Goal: Transaction & Acquisition: Book appointment/travel/reservation

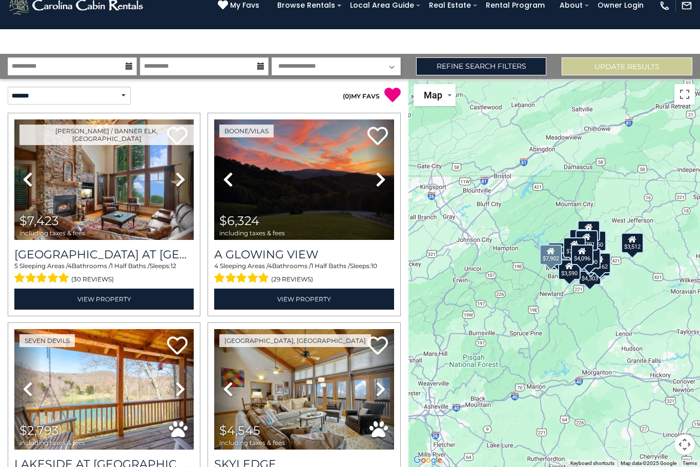
scroll to position [1954, 0]
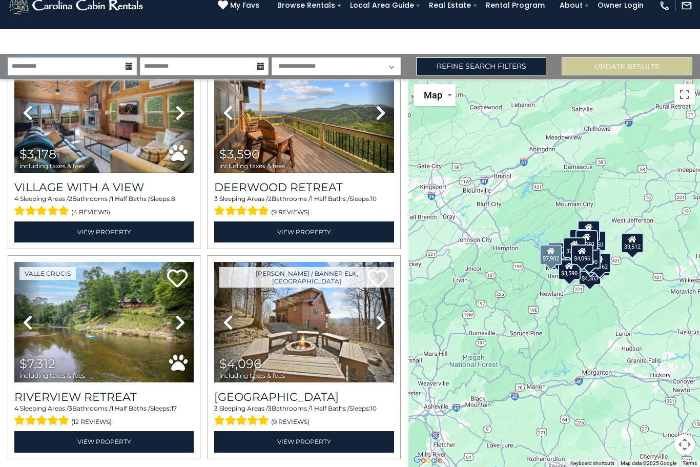
click at [60, 57] on input "**********" at bounding box center [72, 66] width 129 height 18
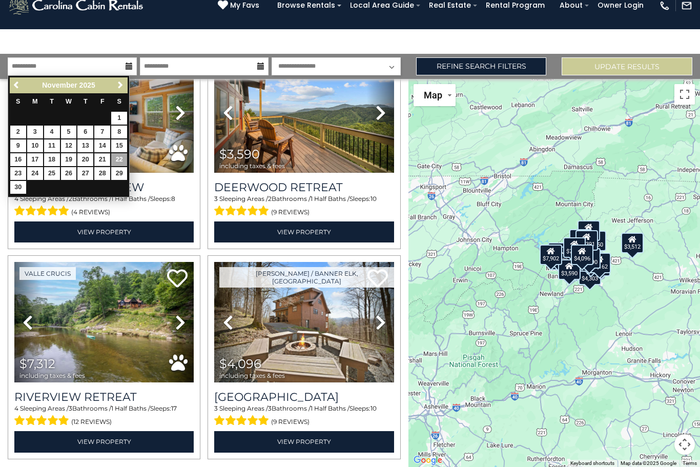
click at [102, 153] on link "21" at bounding box center [102, 159] width 16 height 13
type input "********"
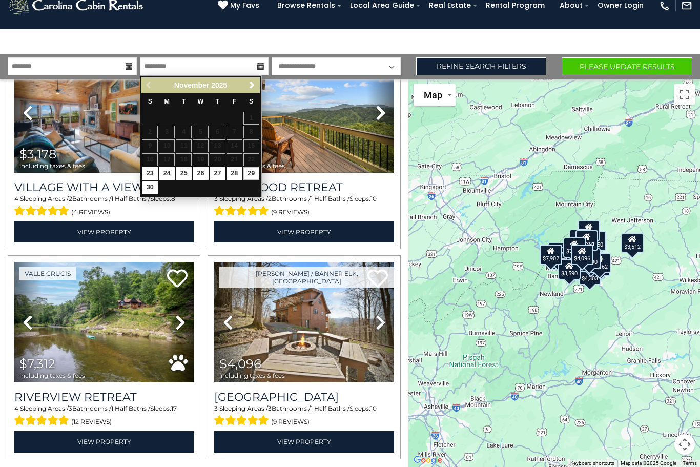
click at [248, 167] on link "29" at bounding box center [252, 173] width 16 height 13
type input "********"
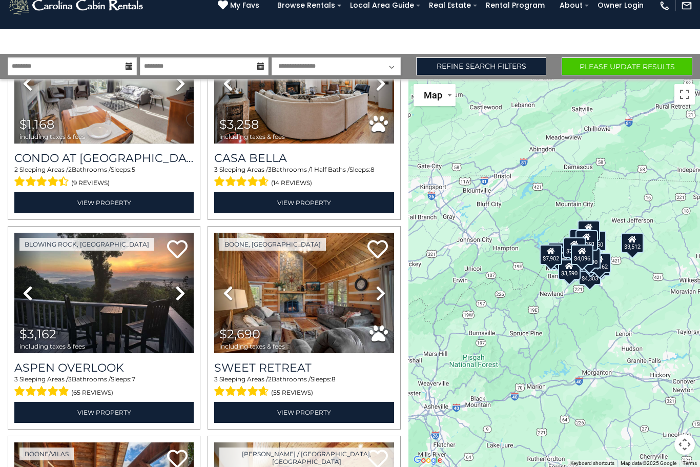
scroll to position [1144, 0]
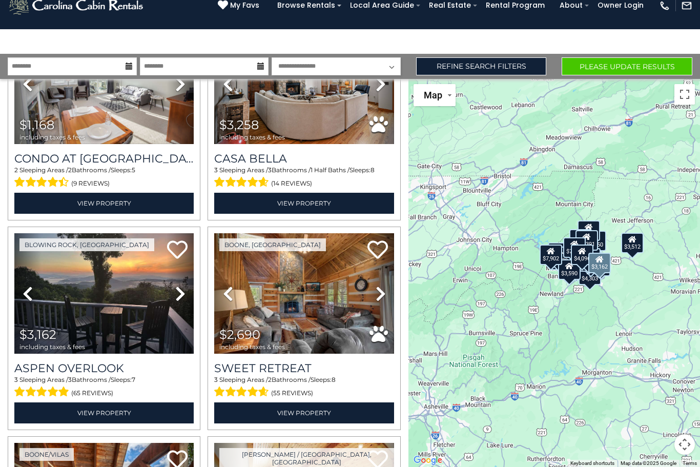
click at [184, 286] on icon at bounding box center [180, 294] width 10 height 16
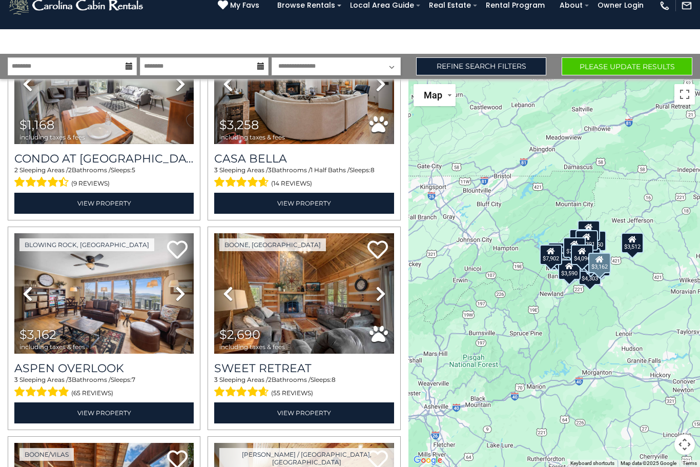
click at [184, 286] on icon at bounding box center [180, 294] width 10 height 16
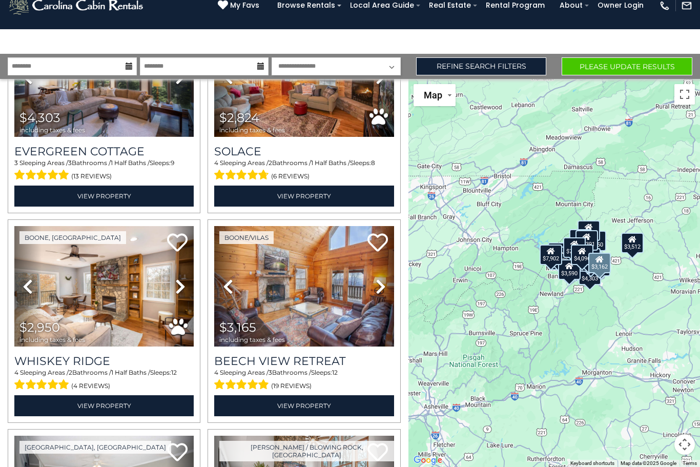
scroll to position [731, 0]
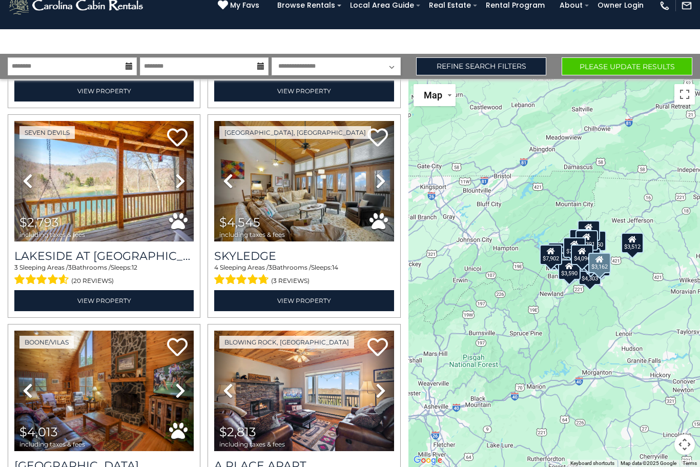
click at [622, 57] on button "Please Update Results" at bounding box center [627, 66] width 131 height 18
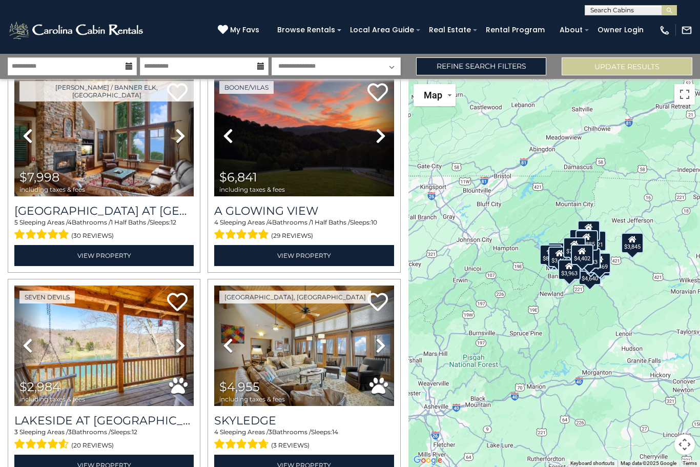
scroll to position [43, 0]
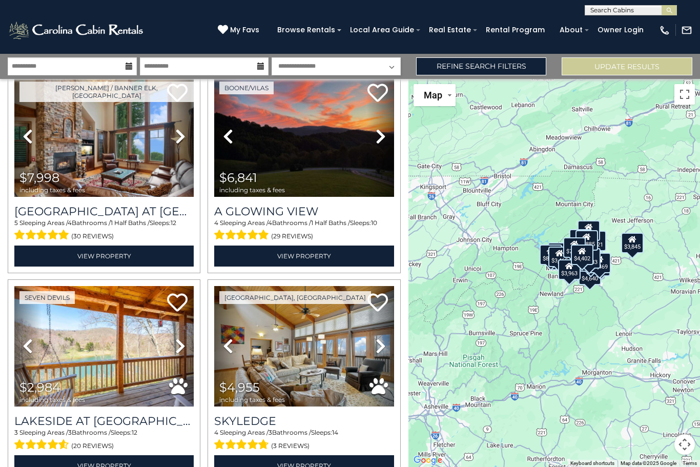
click at [128, 167] on img at bounding box center [103, 136] width 179 height 120
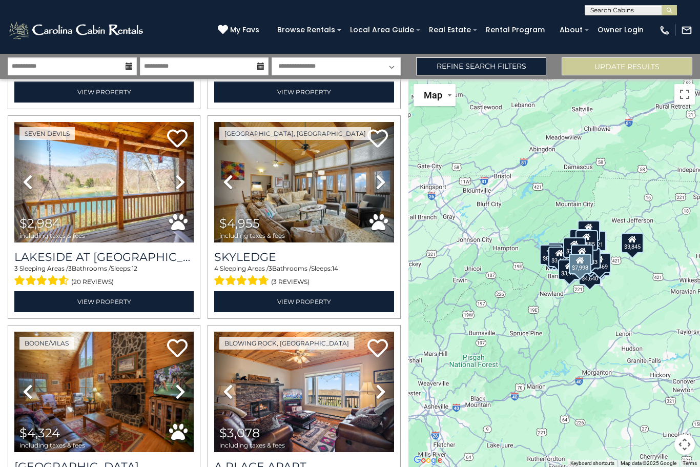
scroll to position [198, 0]
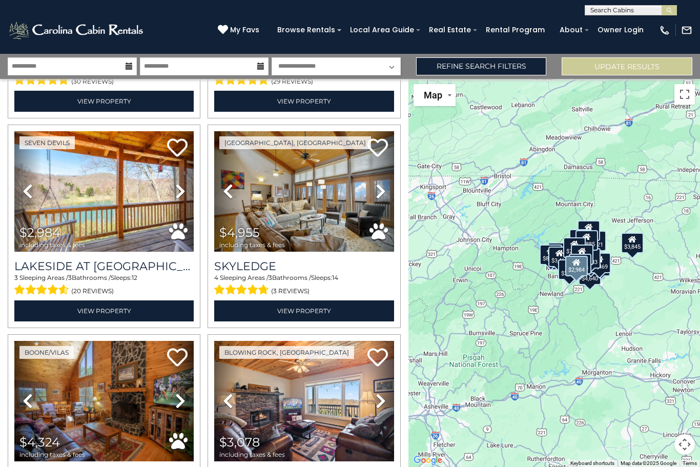
click at [178, 189] on icon at bounding box center [180, 191] width 10 height 16
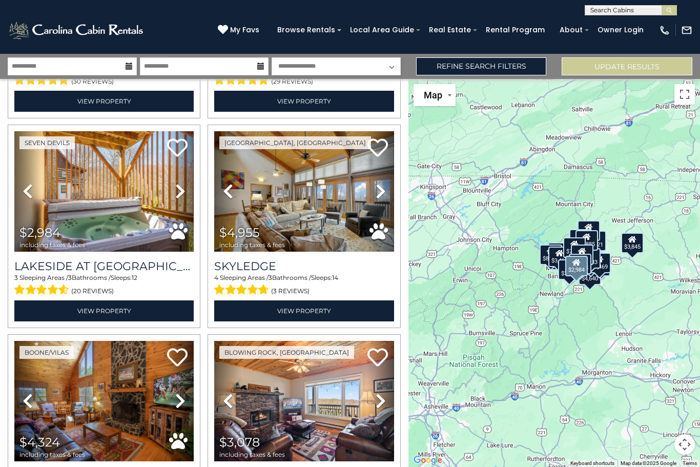
click at [180, 189] on icon at bounding box center [180, 191] width 10 height 16
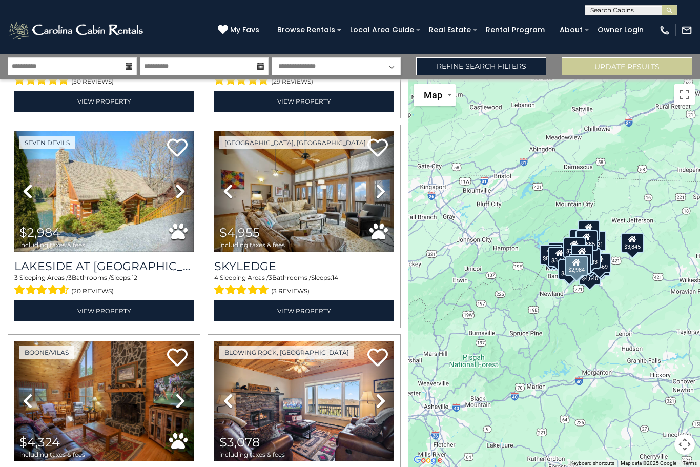
click at [187, 190] on link "Next" at bounding box center [180, 191] width 27 height 120
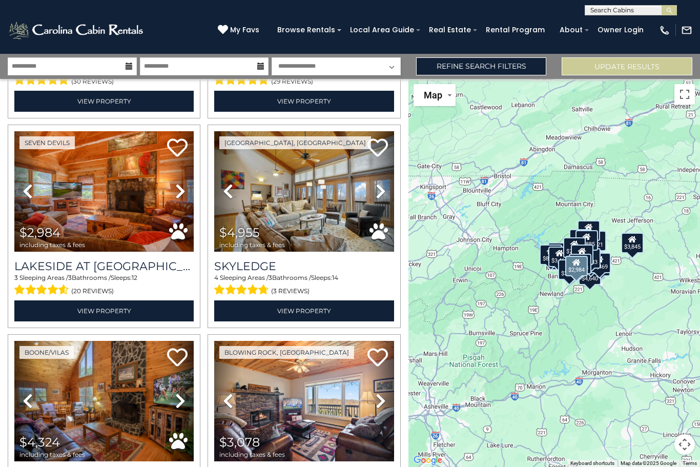
click at [181, 192] on icon at bounding box center [180, 191] width 10 height 16
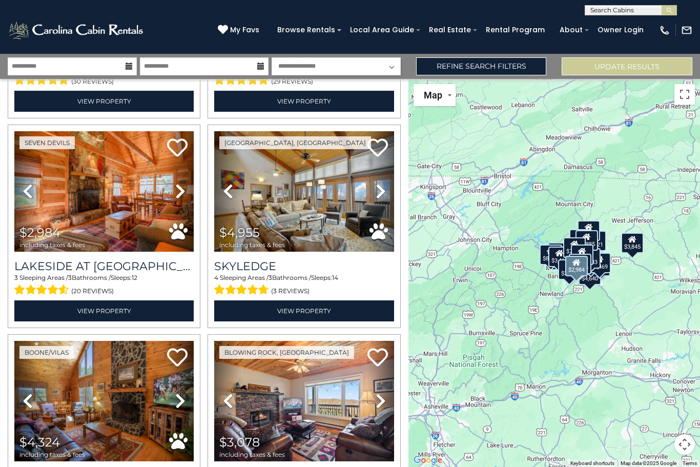
click at [184, 193] on icon at bounding box center [180, 191] width 10 height 16
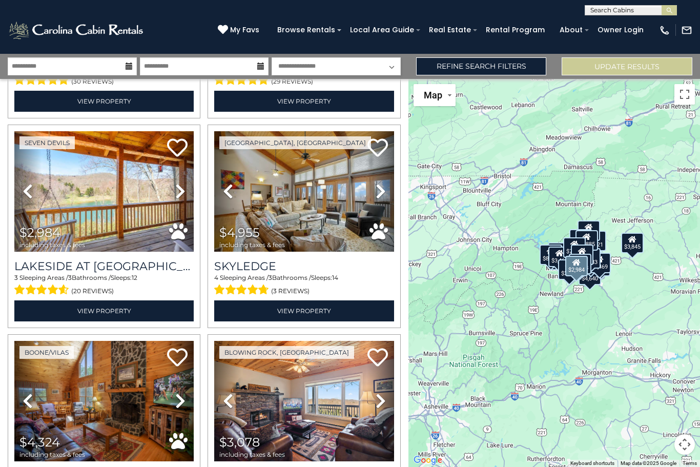
click at [188, 190] on link "Next" at bounding box center [180, 191] width 27 height 120
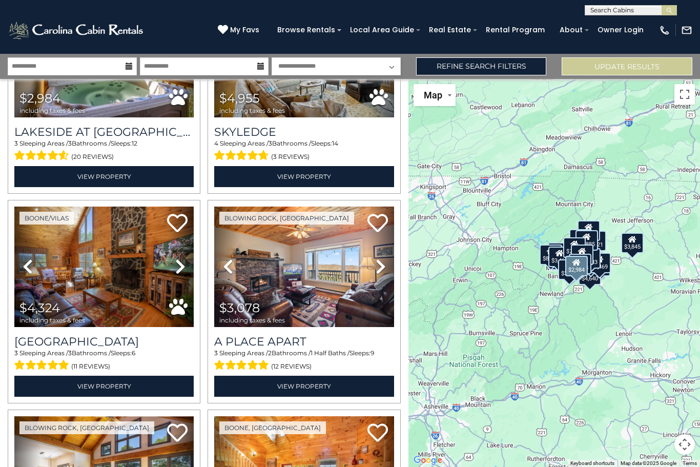
scroll to position [354, 0]
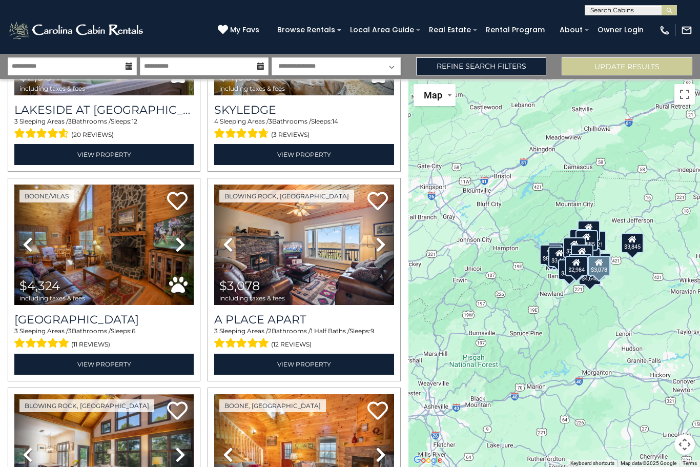
click at [346, 278] on img at bounding box center [303, 245] width 179 height 120
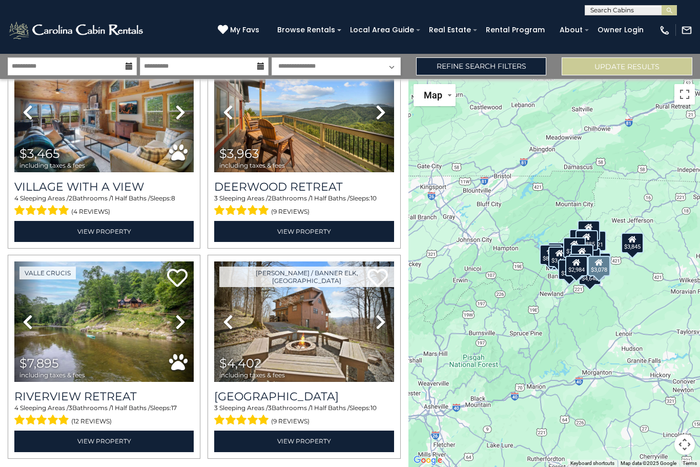
scroll to position [1954, 0]
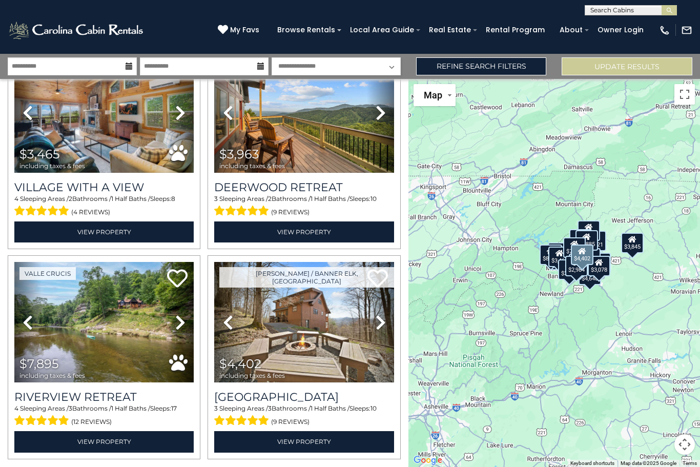
click at [330, 333] on img at bounding box center [303, 322] width 179 height 120
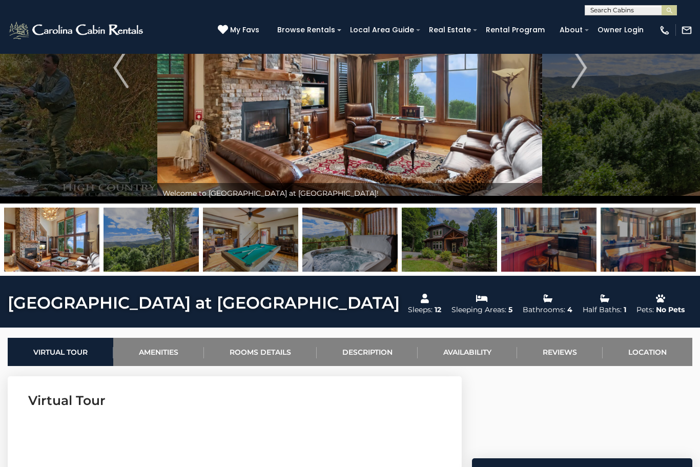
scroll to position [120, 0]
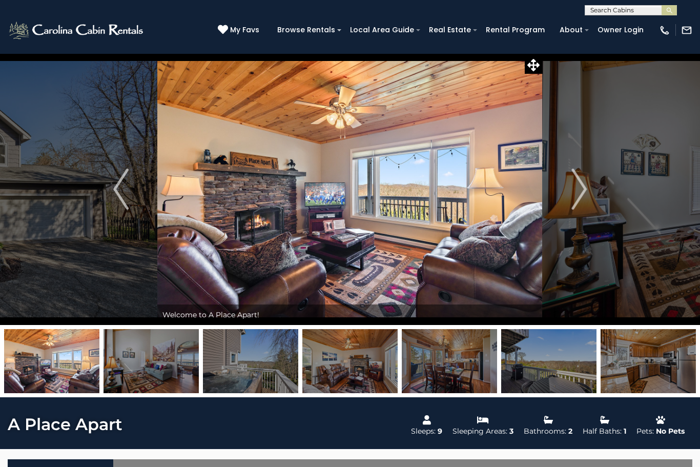
click at [580, 197] on img "Next" at bounding box center [579, 189] width 15 height 41
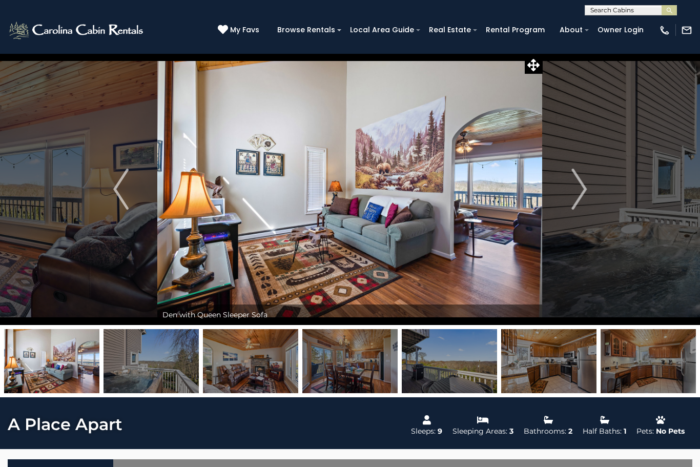
click at [568, 200] on button "Next" at bounding box center [579, 189] width 73 height 272
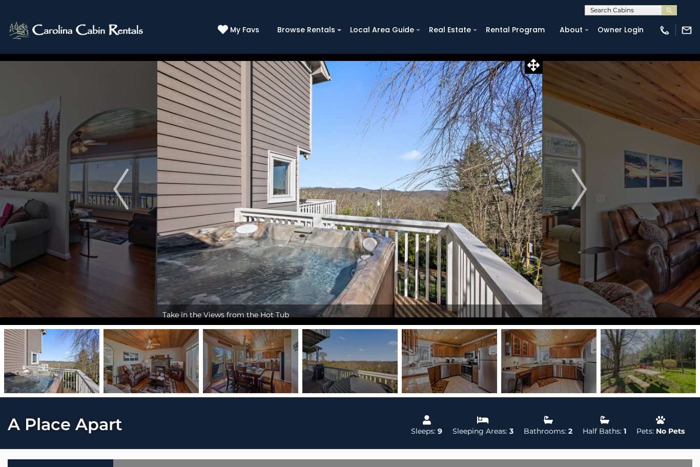
click at [576, 197] on img "Next" at bounding box center [579, 189] width 15 height 41
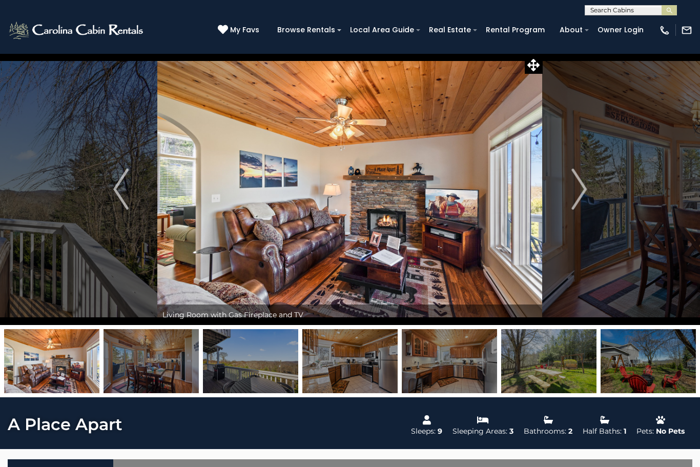
click at [588, 189] on button "Next" at bounding box center [579, 189] width 73 height 272
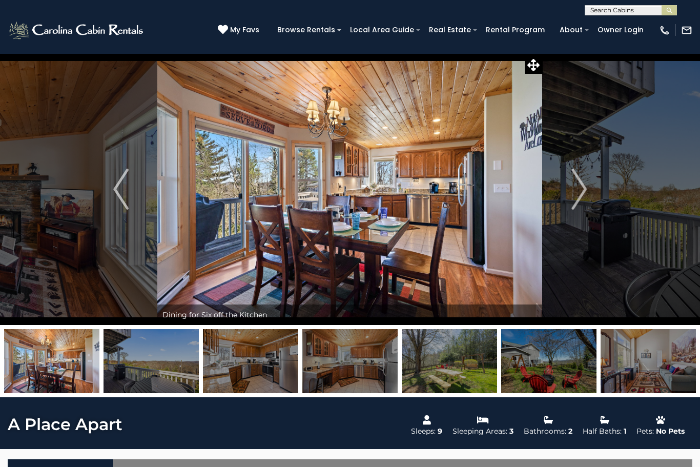
click at [580, 194] on img "Next" at bounding box center [579, 189] width 15 height 41
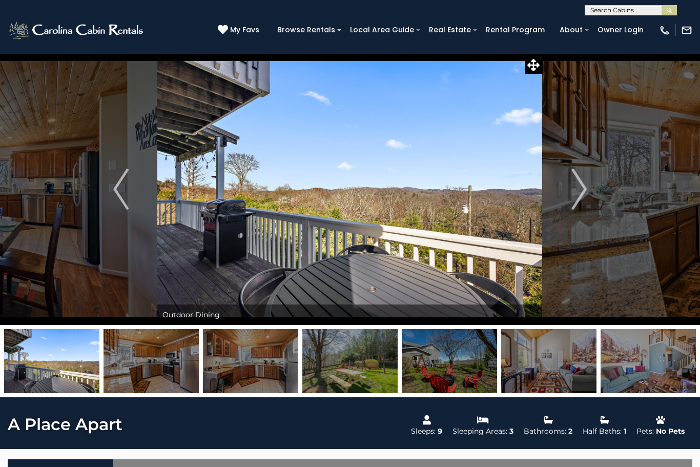
click at [584, 194] on img "Next" at bounding box center [579, 189] width 15 height 41
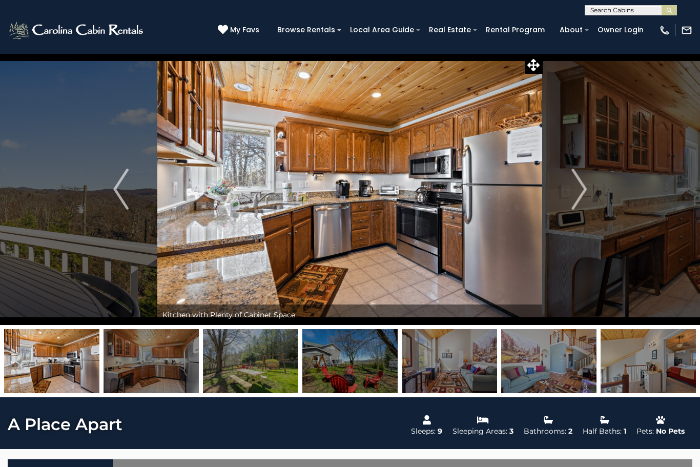
click at [589, 197] on button "Next" at bounding box center [579, 189] width 73 height 272
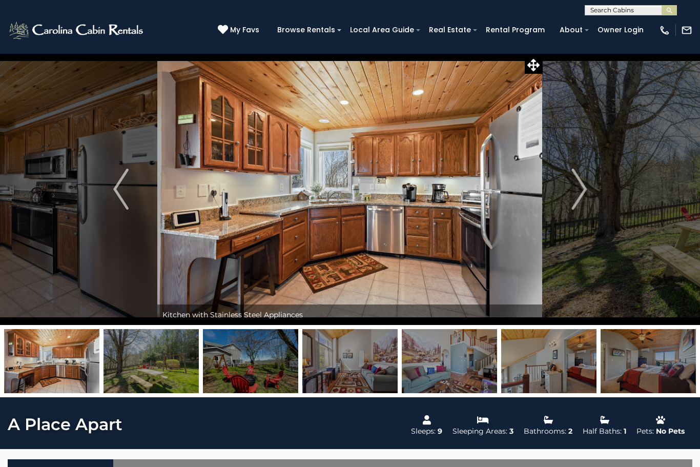
click at [583, 201] on img "Next" at bounding box center [579, 189] width 15 height 41
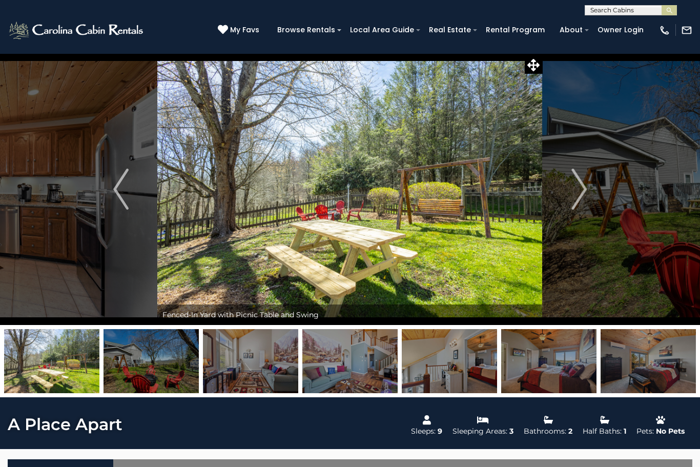
click at [589, 197] on button "Next" at bounding box center [579, 189] width 73 height 272
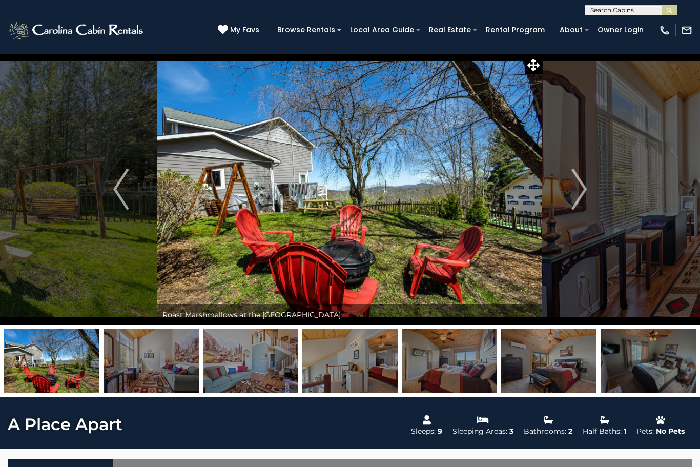
click at [586, 198] on img "Next" at bounding box center [579, 189] width 15 height 41
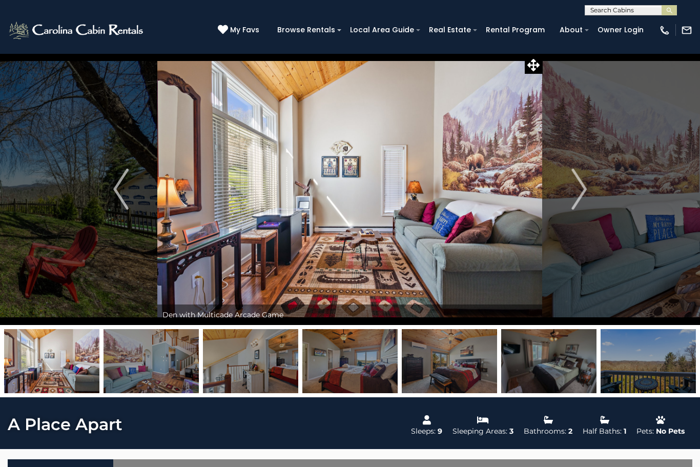
click at [592, 195] on button "Next" at bounding box center [579, 189] width 73 height 272
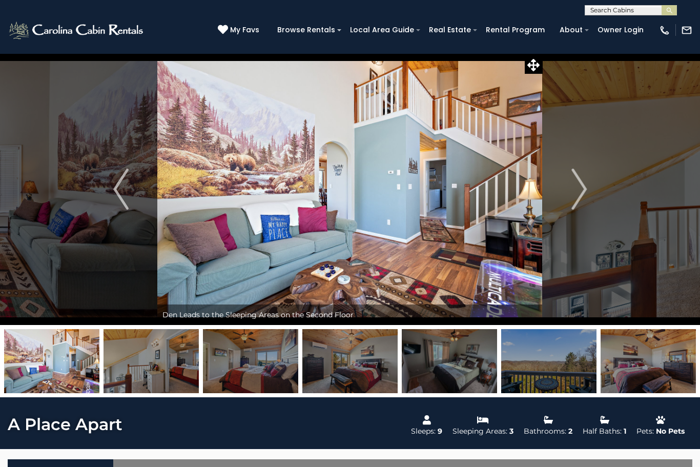
click at [583, 198] on img "Next" at bounding box center [579, 189] width 15 height 41
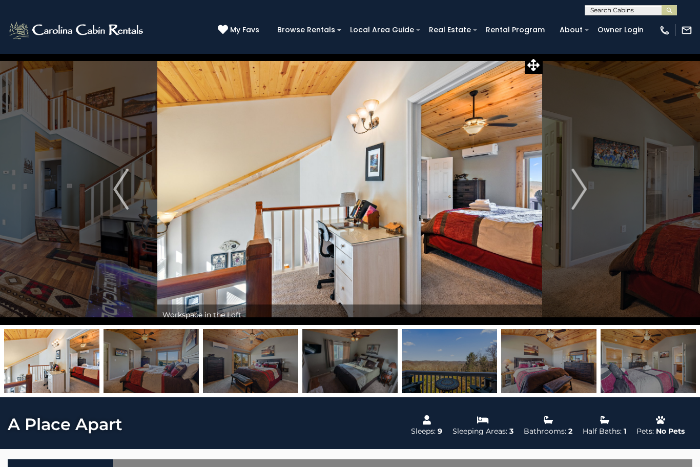
click at [577, 198] on img "Next" at bounding box center [579, 189] width 15 height 41
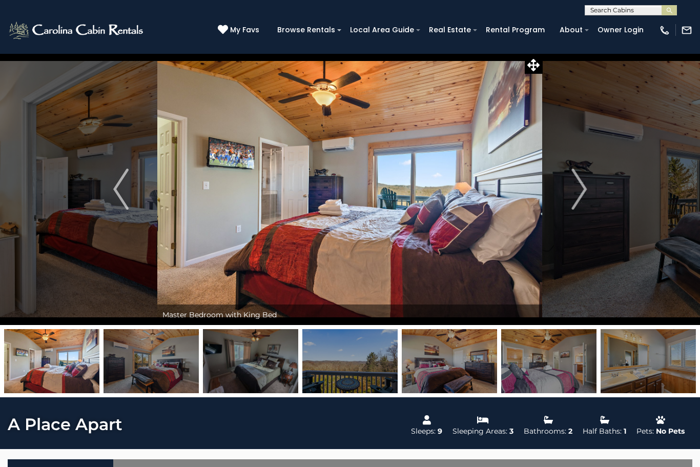
click at [564, 204] on button "Next" at bounding box center [579, 189] width 73 height 272
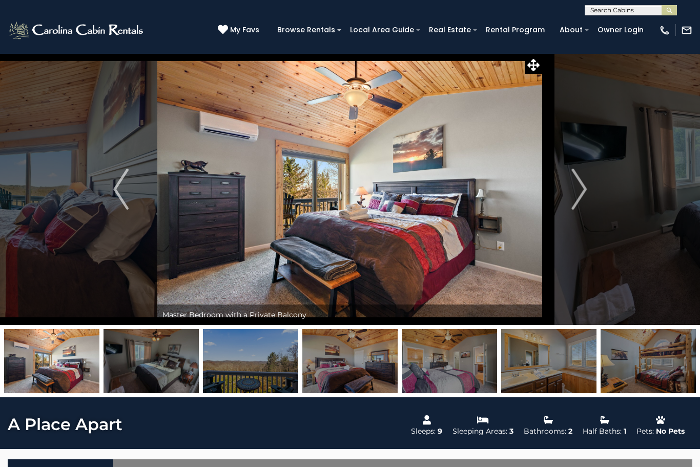
click at [569, 201] on button "Next" at bounding box center [579, 189] width 73 height 272
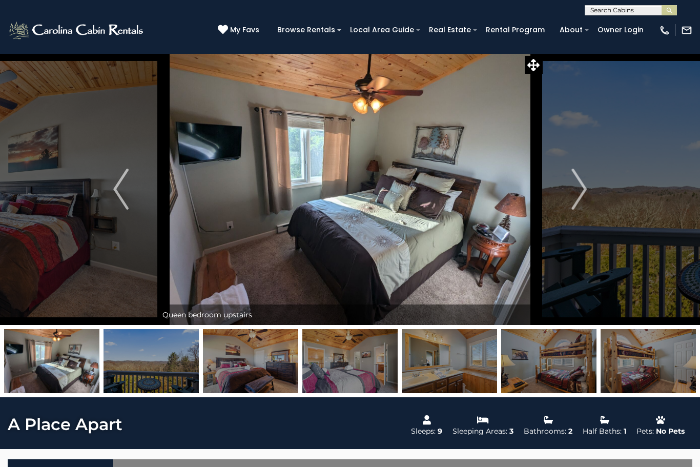
click at [578, 200] on img "Next" at bounding box center [579, 189] width 15 height 41
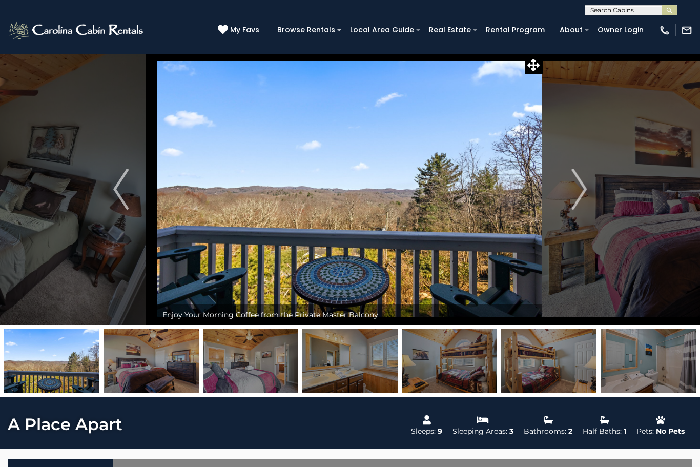
click at [579, 204] on img "Next" at bounding box center [579, 189] width 15 height 41
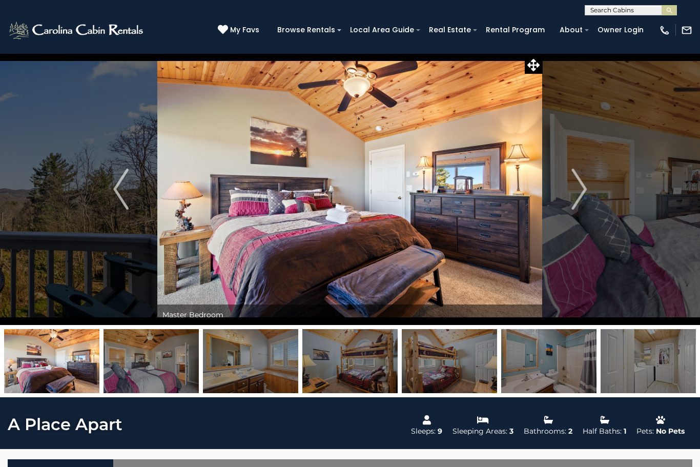
click at [579, 202] on img "Next" at bounding box center [579, 189] width 15 height 41
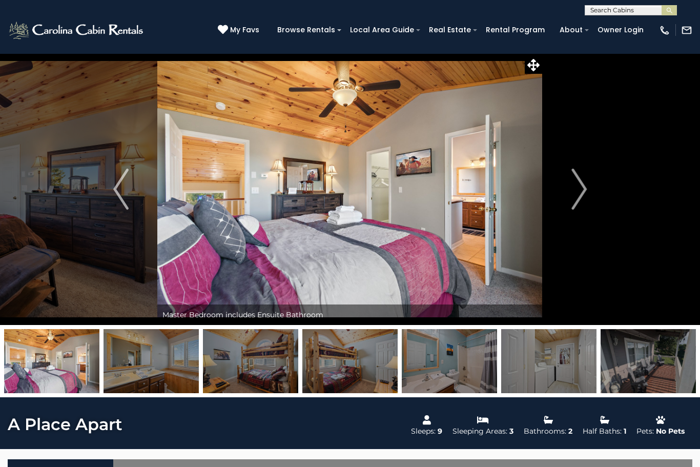
click at [572, 206] on img "Next" at bounding box center [579, 189] width 15 height 41
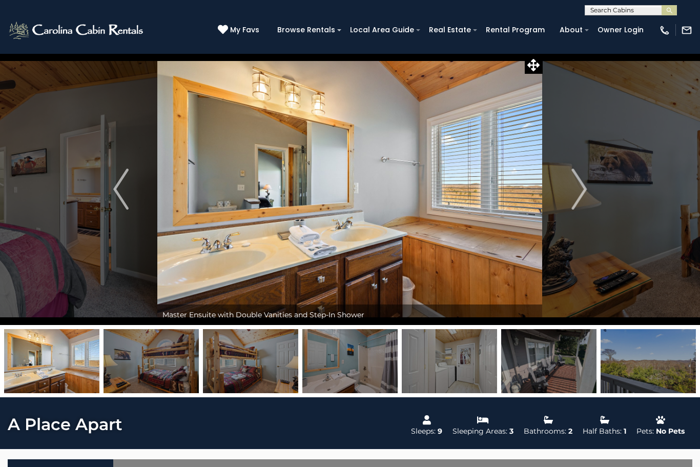
click at [577, 201] on img "Next" at bounding box center [579, 189] width 15 height 41
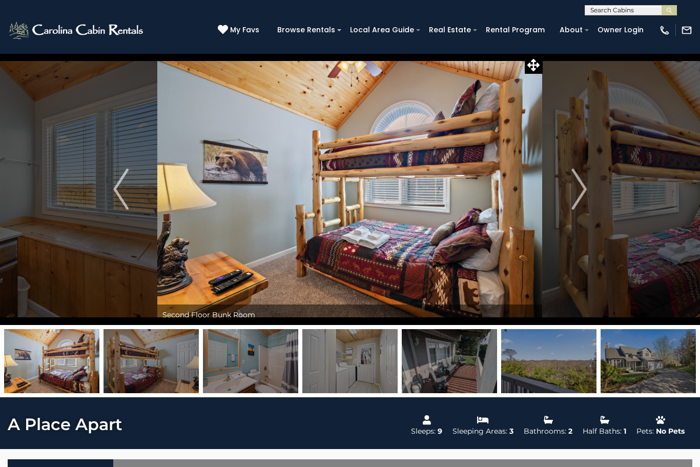
click at [578, 203] on img "Next" at bounding box center [579, 189] width 15 height 41
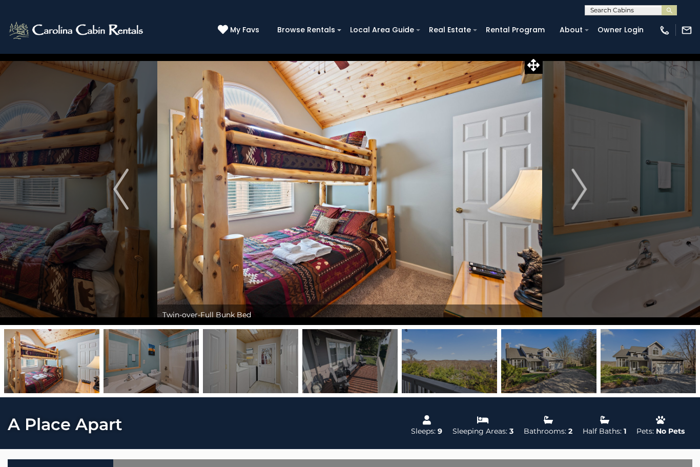
click at [571, 204] on button "Next" at bounding box center [579, 189] width 73 height 272
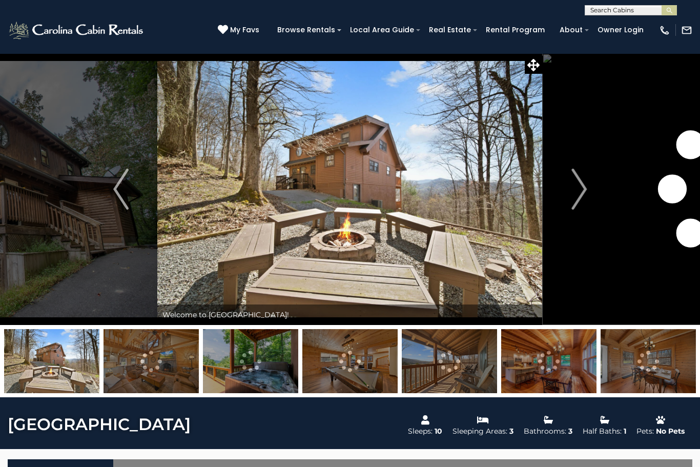
click at [571, 205] on button "Next" at bounding box center [579, 189] width 73 height 272
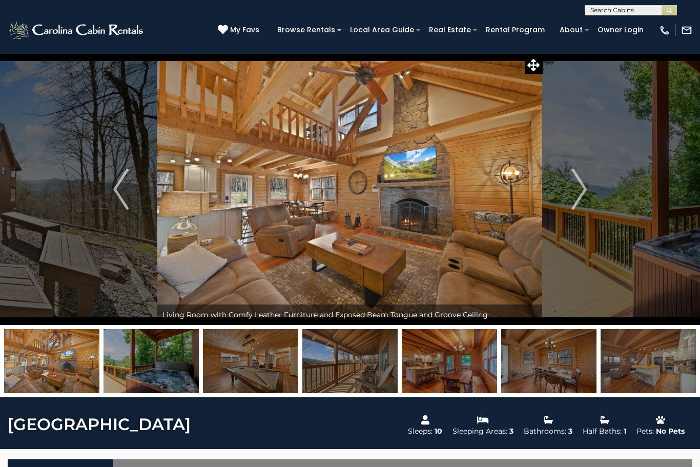
click at [565, 204] on button "Next" at bounding box center [579, 189] width 73 height 272
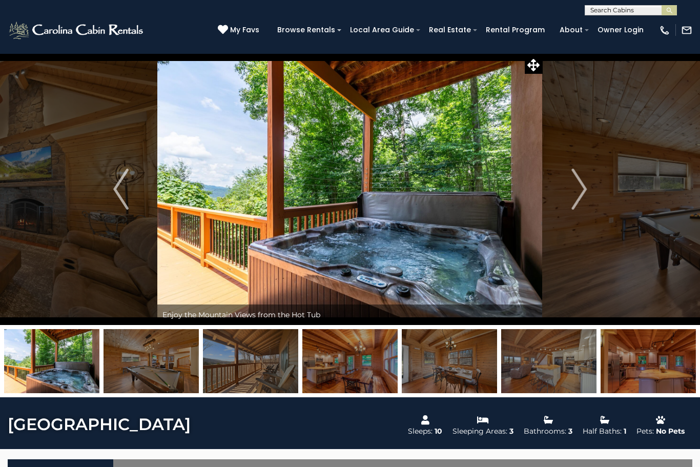
click at [570, 196] on button "Next" at bounding box center [579, 189] width 73 height 272
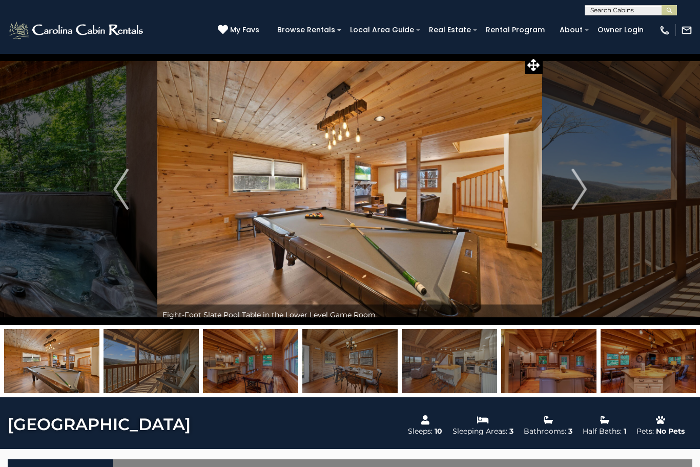
click at [572, 193] on img "Next" at bounding box center [579, 189] width 15 height 41
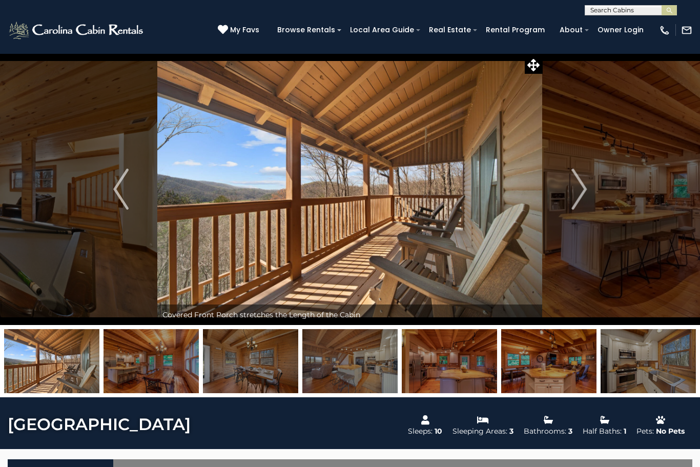
click at [575, 193] on img "Next" at bounding box center [579, 189] width 15 height 41
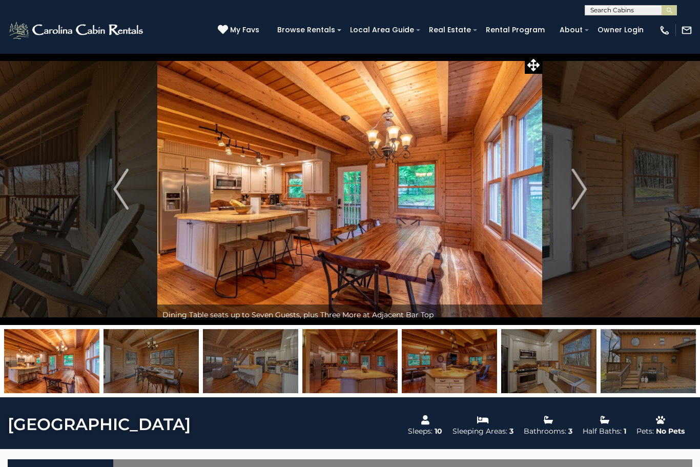
click at [574, 197] on img "Next" at bounding box center [579, 189] width 15 height 41
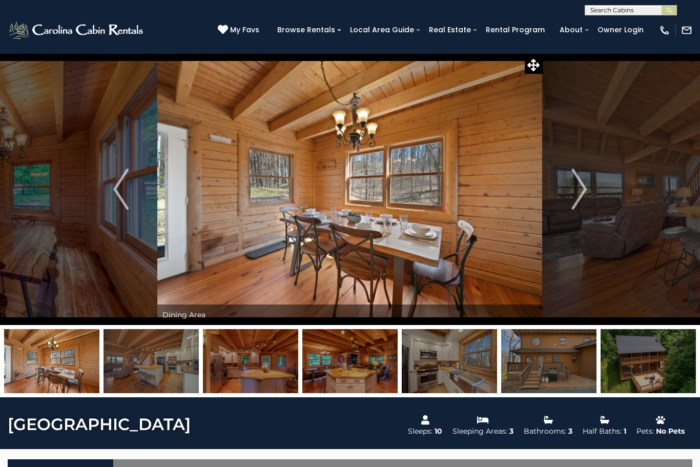
click at [565, 200] on button "Next" at bounding box center [579, 189] width 73 height 272
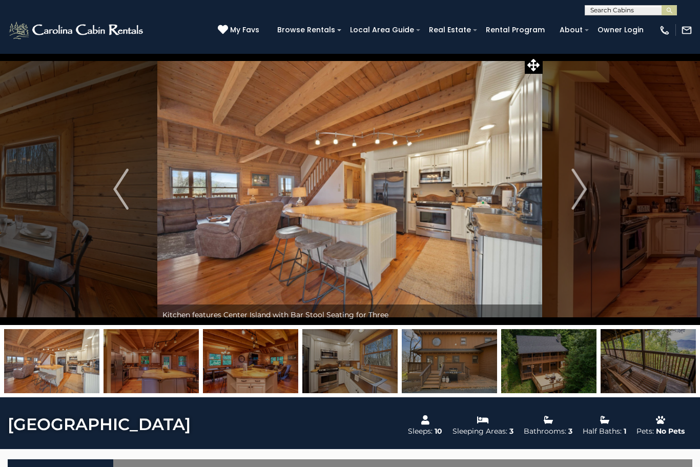
click at [560, 209] on button "Next" at bounding box center [579, 189] width 73 height 272
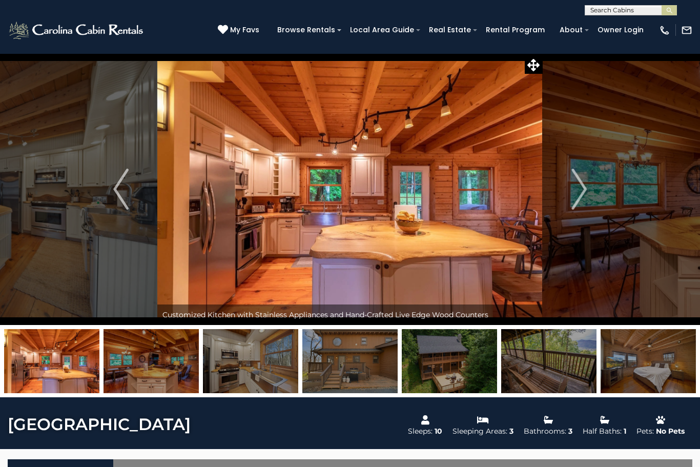
click at [579, 196] on img "Next" at bounding box center [579, 189] width 15 height 41
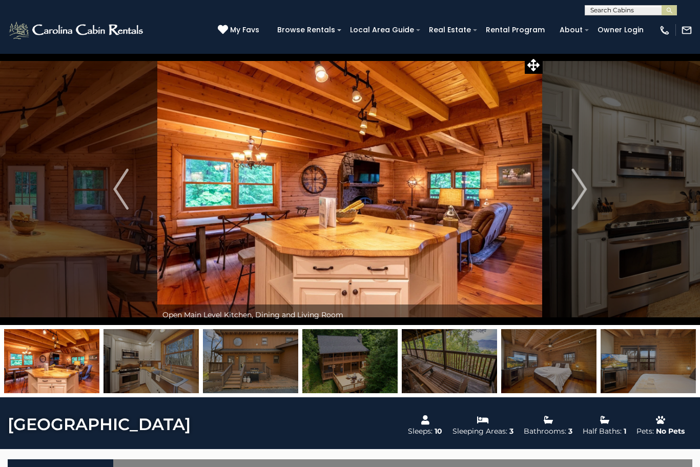
click at [578, 191] on img "Next" at bounding box center [579, 189] width 15 height 41
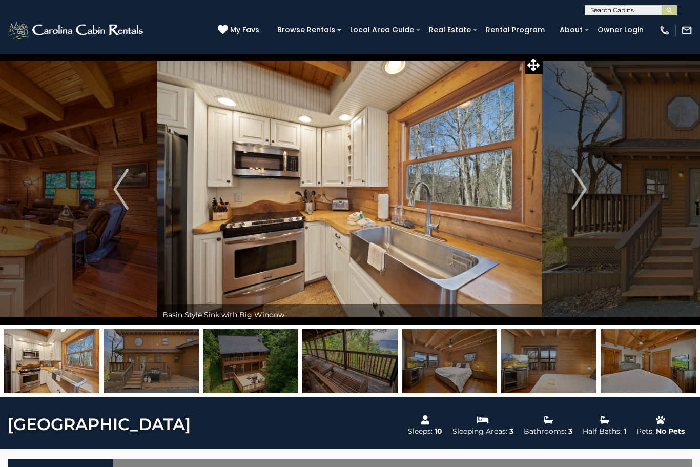
click at [572, 214] on button "Next" at bounding box center [579, 189] width 73 height 272
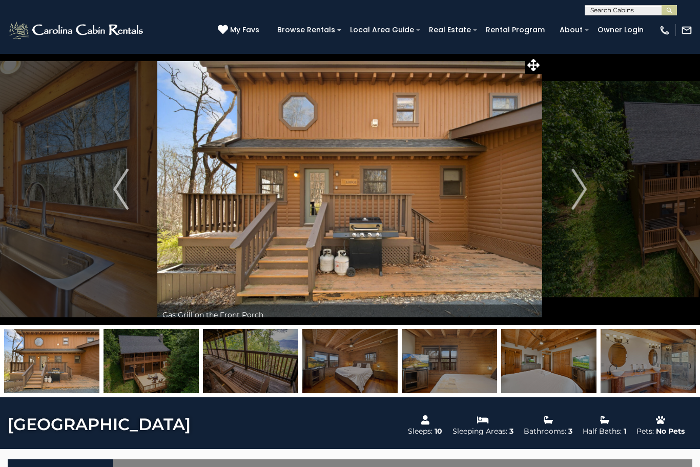
click at [581, 199] on img "Next" at bounding box center [579, 189] width 15 height 41
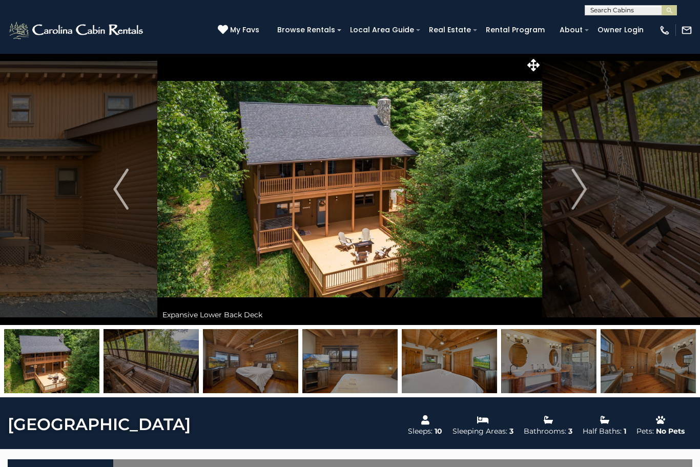
click at [576, 200] on img "Next" at bounding box center [579, 189] width 15 height 41
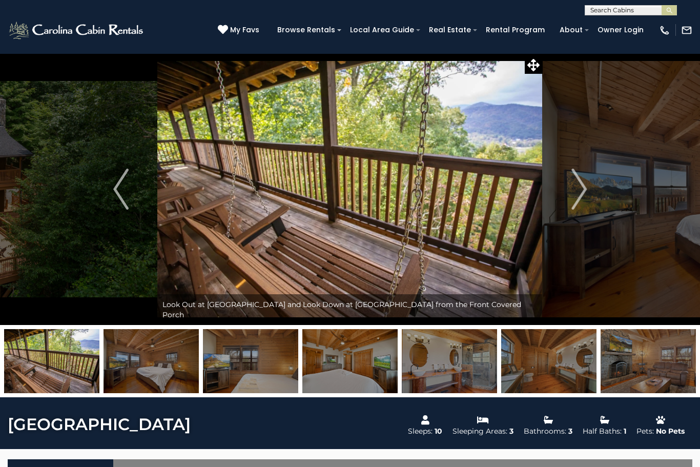
click at [582, 202] on img "Next" at bounding box center [579, 189] width 15 height 41
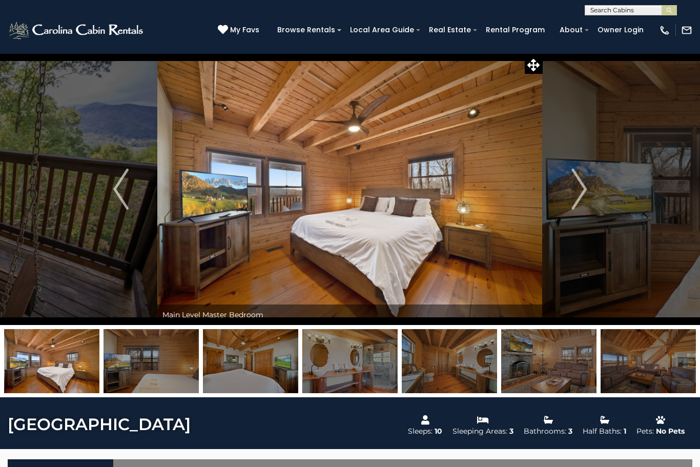
click at [580, 192] on img "Next" at bounding box center [579, 189] width 15 height 41
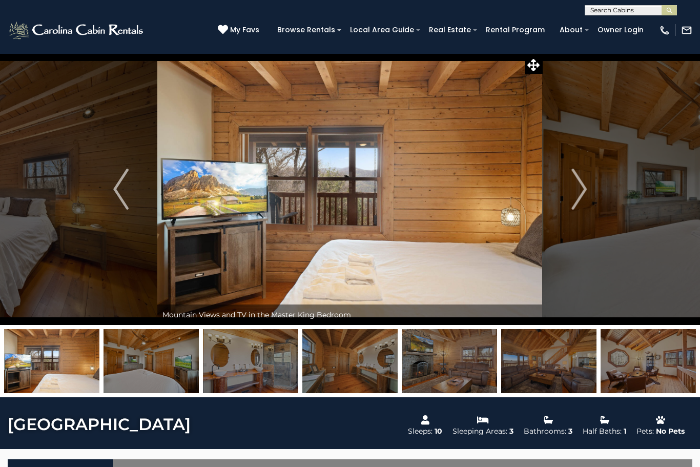
click at [556, 195] on button "Next" at bounding box center [579, 189] width 73 height 272
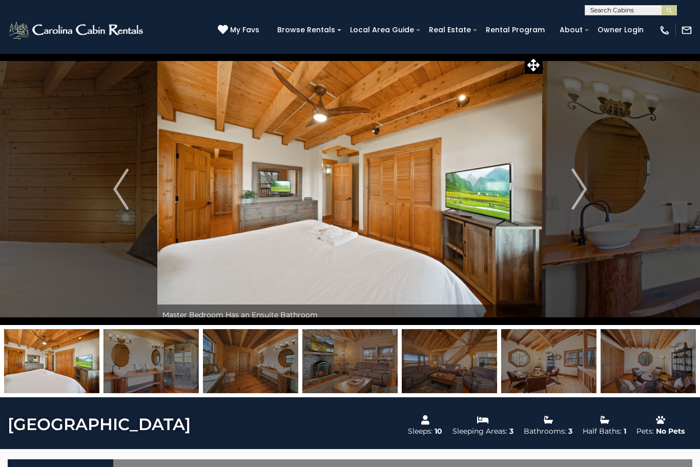
click at [561, 196] on button "Next" at bounding box center [579, 189] width 73 height 272
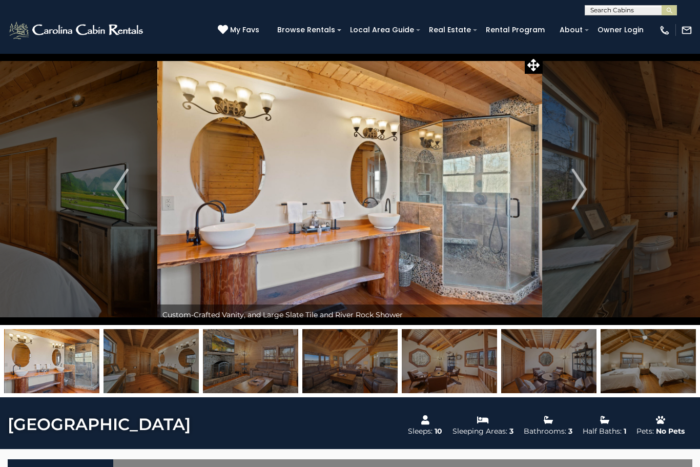
click at [569, 193] on button "Next" at bounding box center [579, 189] width 73 height 272
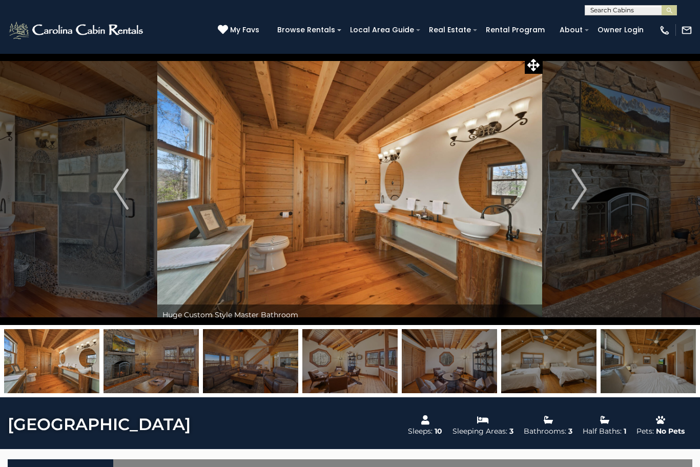
click at [574, 195] on img "Next" at bounding box center [579, 189] width 15 height 41
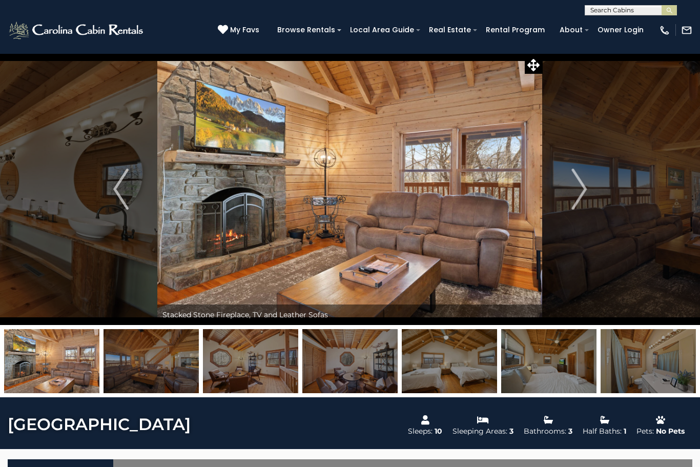
click at [578, 192] on img "Next" at bounding box center [579, 189] width 15 height 41
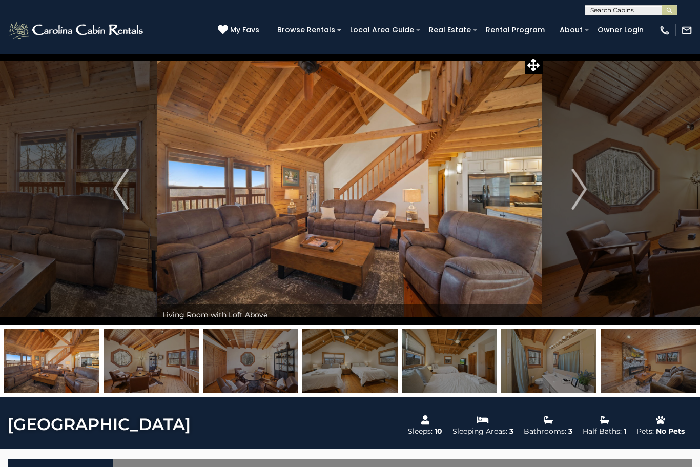
click at [574, 201] on img "Next" at bounding box center [579, 189] width 15 height 41
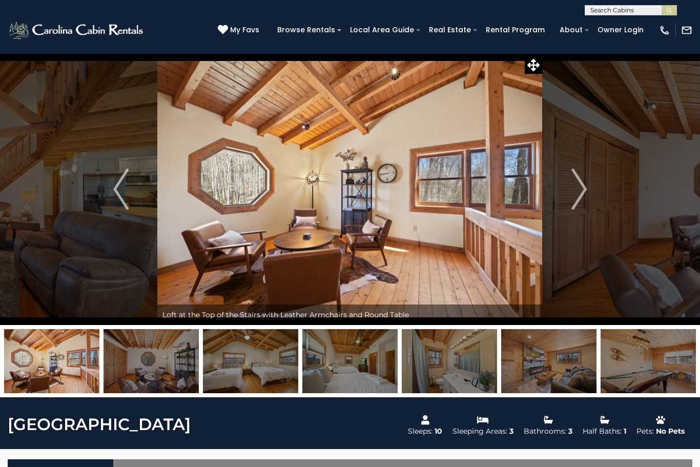
click at [577, 207] on img "Next" at bounding box center [579, 189] width 15 height 41
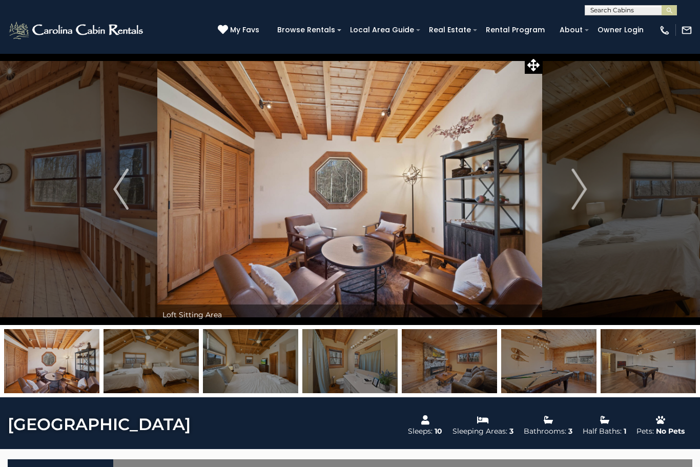
click at [575, 202] on img "Next" at bounding box center [579, 189] width 15 height 41
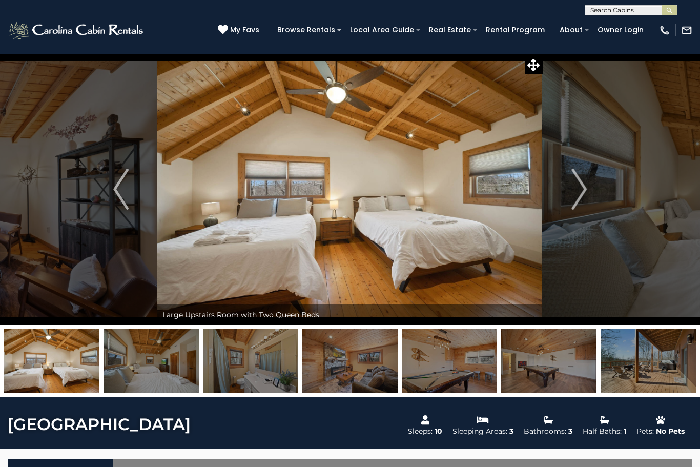
click at [561, 194] on button "Next" at bounding box center [579, 189] width 73 height 272
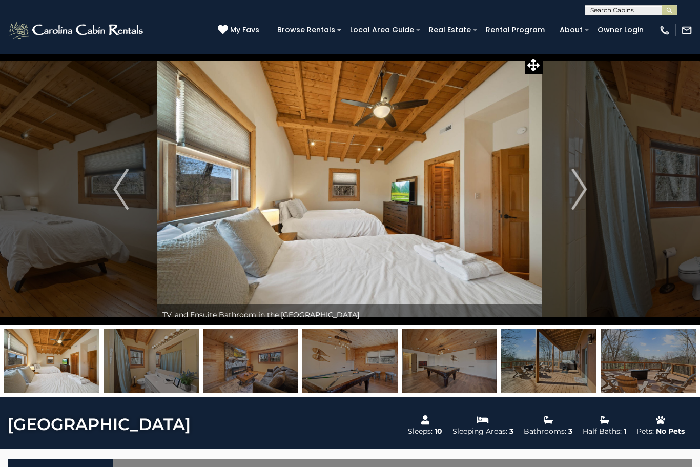
click at [575, 196] on img "Next" at bounding box center [579, 189] width 15 height 41
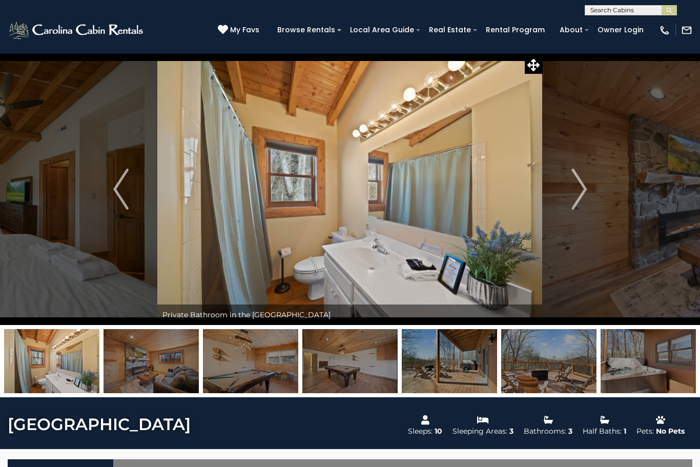
click at [566, 202] on button "Next" at bounding box center [579, 189] width 73 height 272
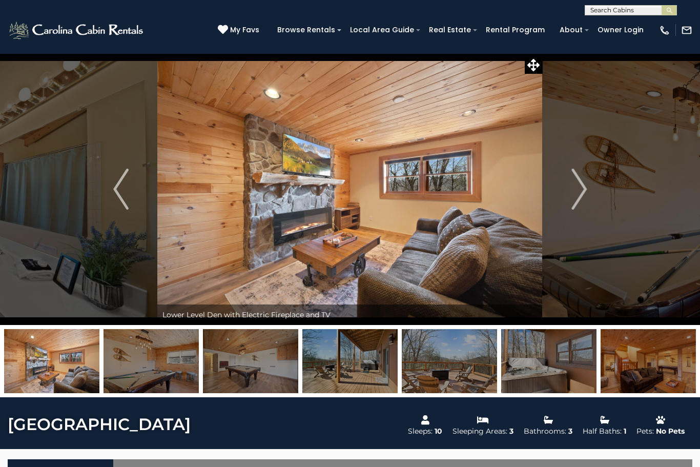
click at [573, 197] on img "Next" at bounding box center [579, 189] width 15 height 41
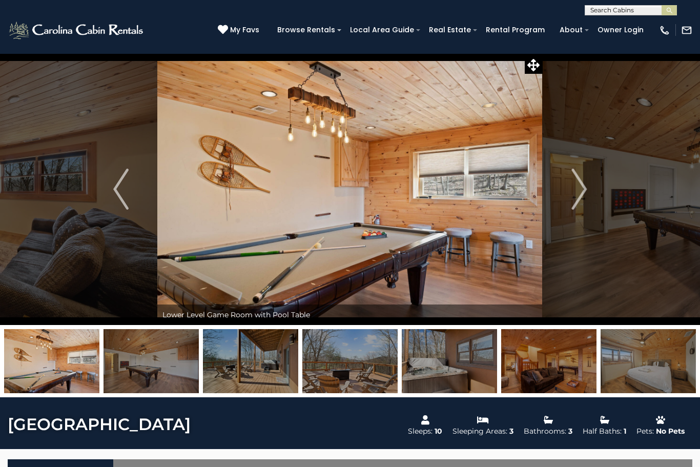
click at [575, 202] on img "Next" at bounding box center [579, 189] width 15 height 41
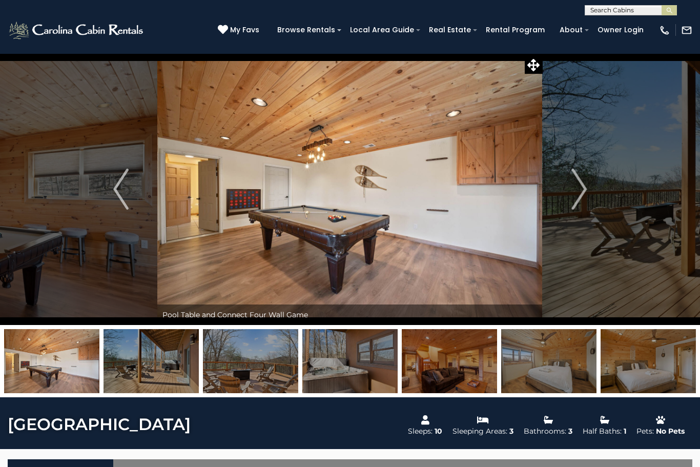
click at [577, 201] on img "Next" at bounding box center [579, 189] width 15 height 41
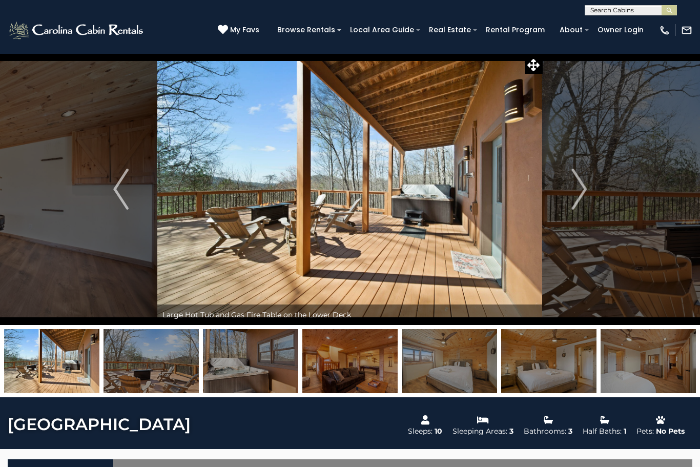
click at [561, 202] on button "Next" at bounding box center [579, 189] width 73 height 272
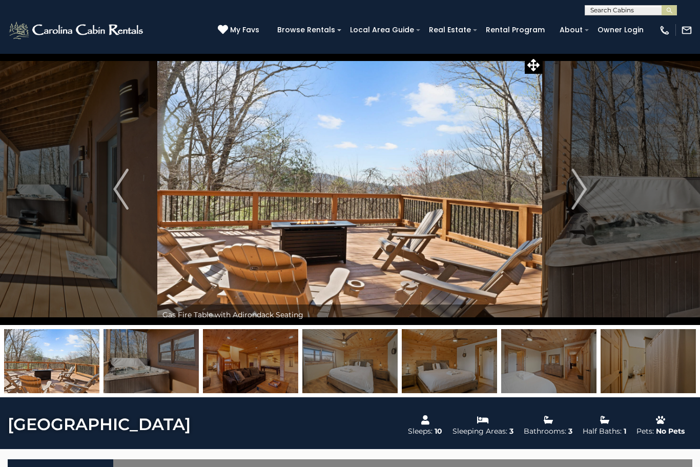
click at [583, 196] on img "Next" at bounding box center [579, 189] width 15 height 41
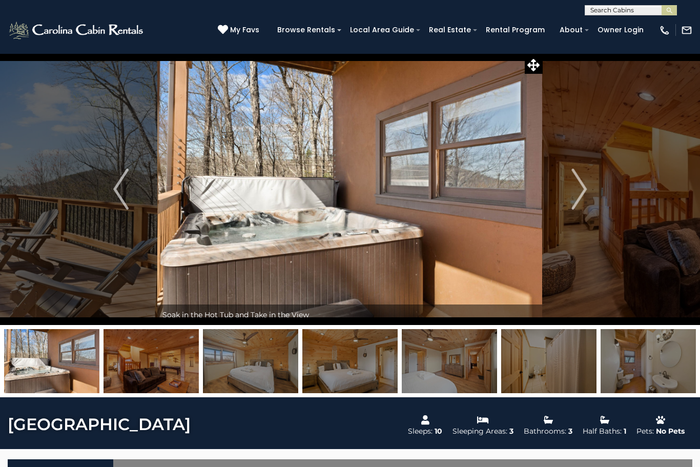
click at [573, 200] on img "Next" at bounding box center [579, 189] width 15 height 41
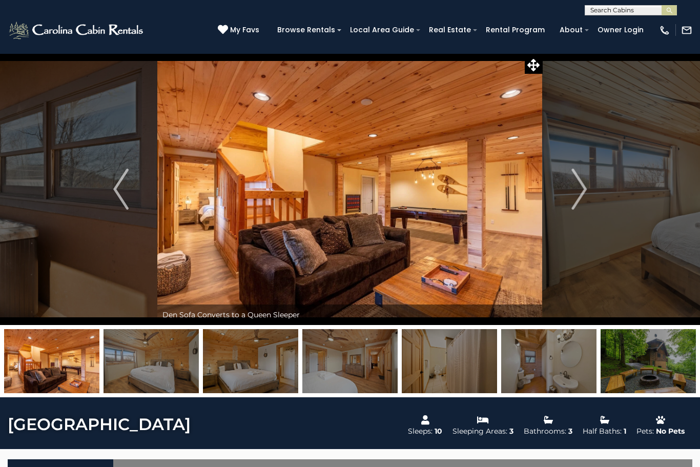
click at [576, 196] on img "Next" at bounding box center [579, 189] width 15 height 41
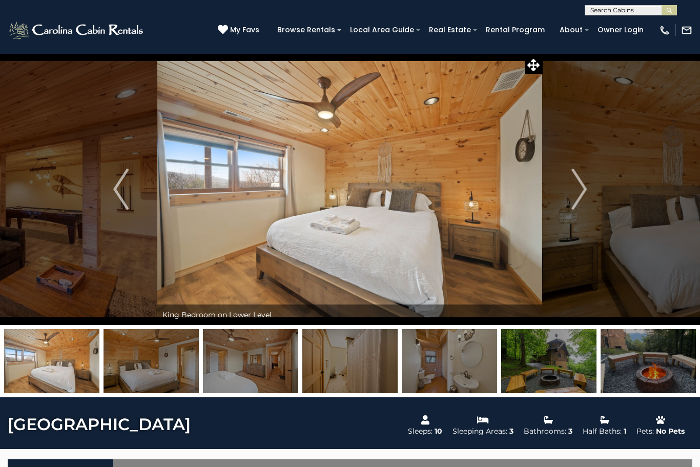
click at [564, 193] on button "Next" at bounding box center [579, 189] width 73 height 272
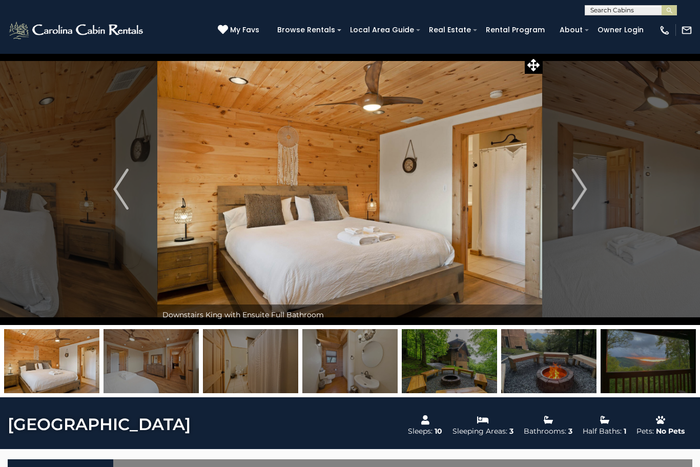
click at [567, 190] on button "Next" at bounding box center [579, 189] width 73 height 272
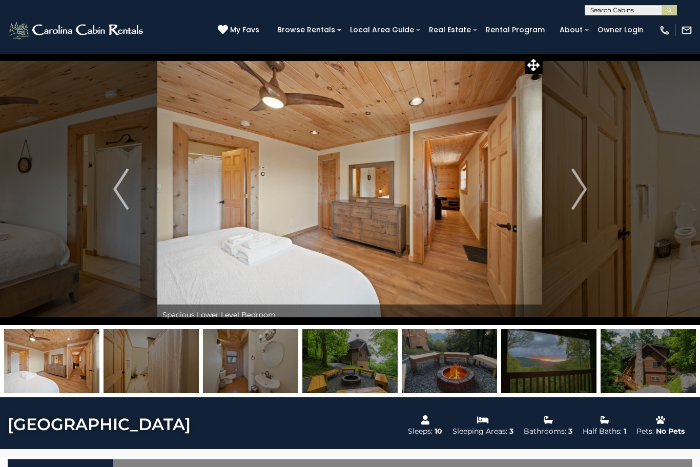
click at [572, 198] on img "Next" at bounding box center [579, 189] width 15 height 41
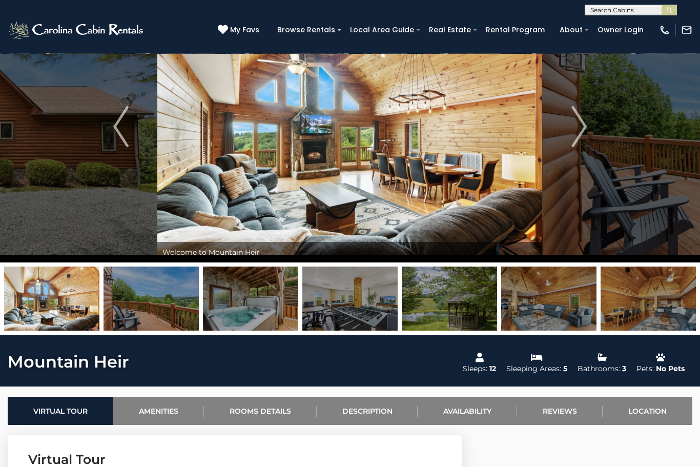
scroll to position [63, 0]
click at [373, 2] on div "**********" at bounding box center [350, 7] width 700 height 15
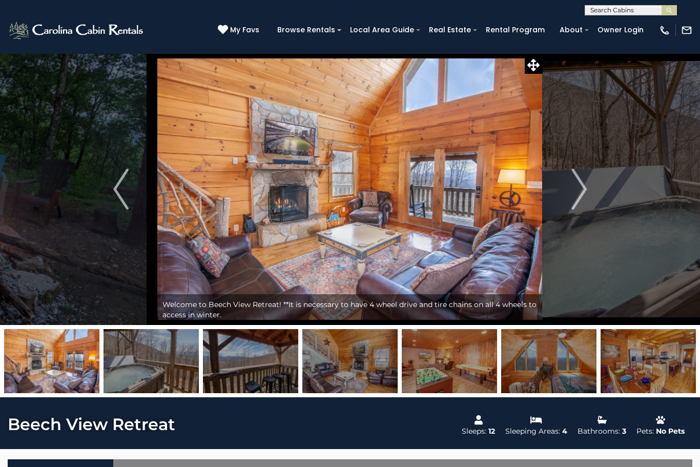
click at [575, 200] on img "Next" at bounding box center [579, 189] width 15 height 41
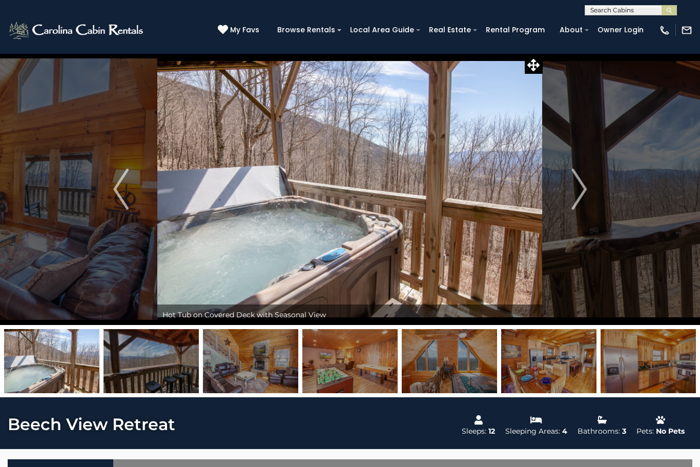
click at [571, 193] on button "Next" at bounding box center [579, 189] width 73 height 272
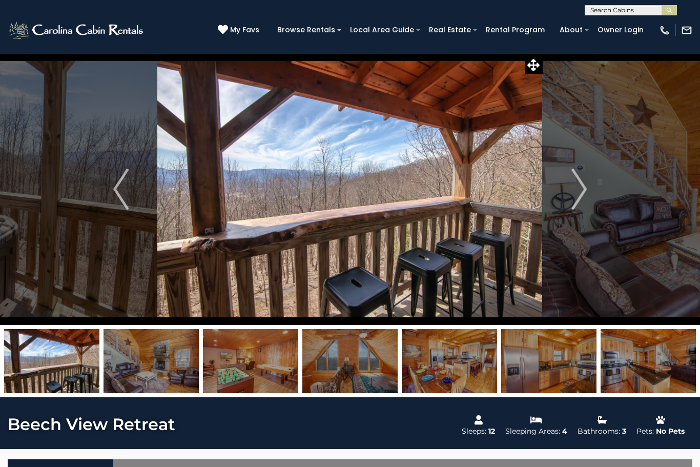
click at [579, 192] on img "Next" at bounding box center [579, 189] width 15 height 41
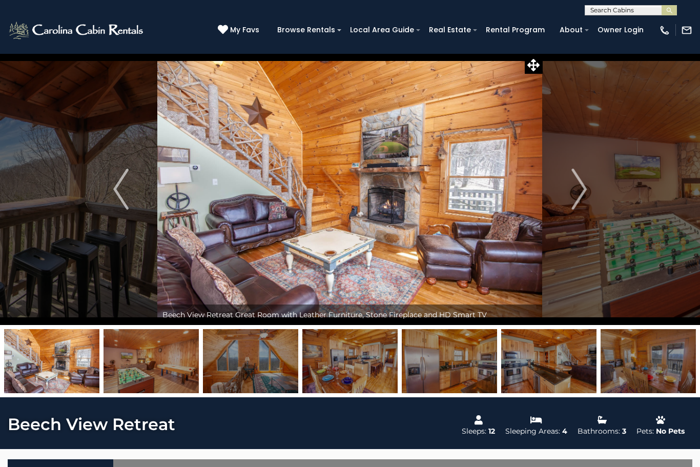
click at [569, 197] on button "Next" at bounding box center [579, 189] width 73 height 272
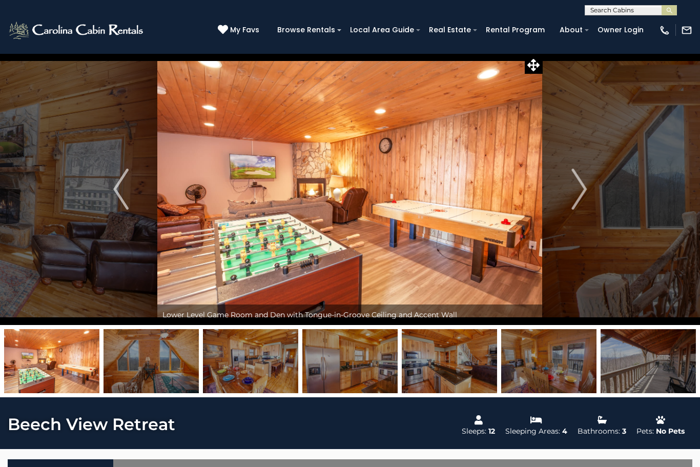
click at [567, 194] on button "Next" at bounding box center [579, 189] width 73 height 272
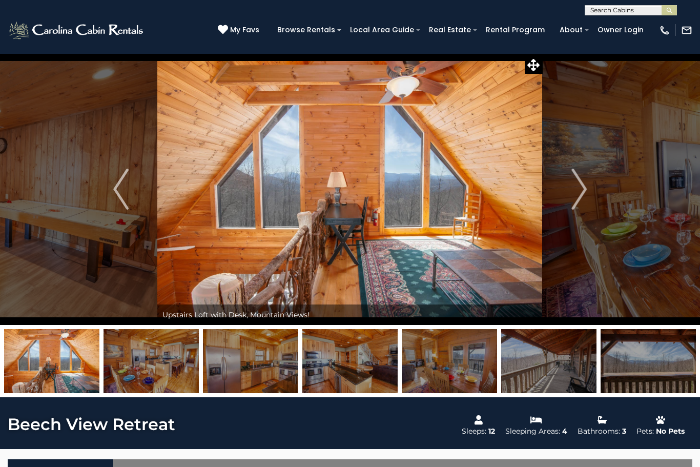
click at [568, 201] on button "Next" at bounding box center [579, 189] width 73 height 272
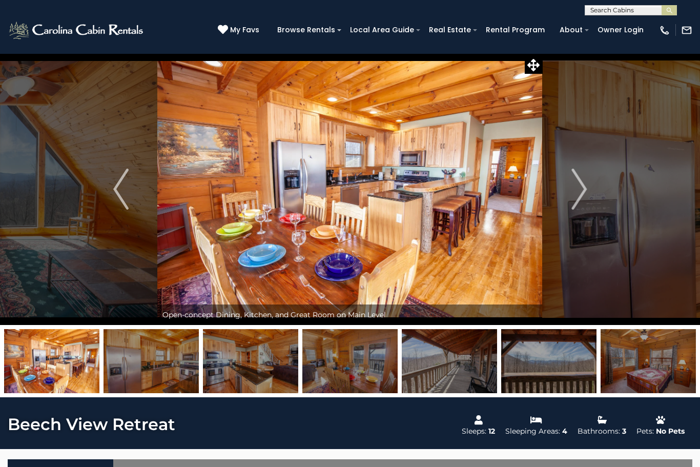
click at [572, 199] on img "Next" at bounding box center [579, 189] width 15 height 41
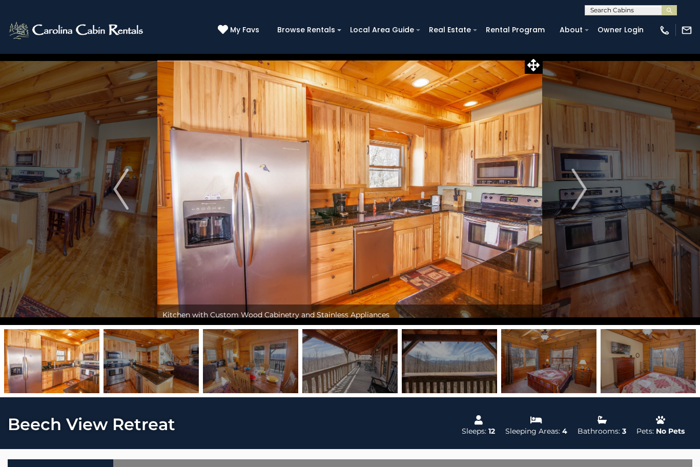
click at [578, 200] on img "Next" at bounding box center [579, 189] width 15 height 41
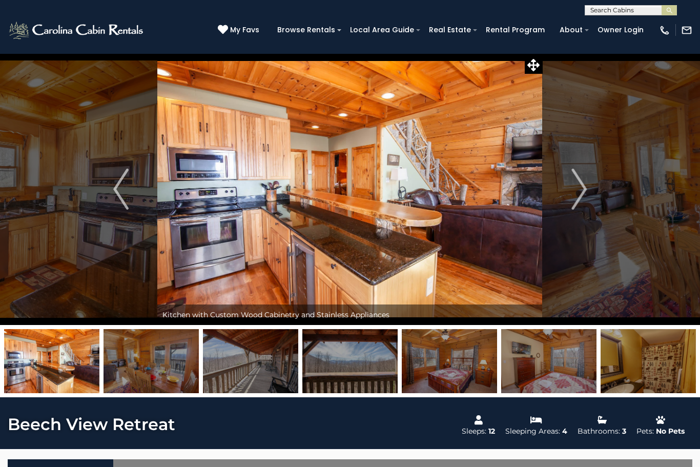
click at [570, 199] on button "Next" at bounding box center [579, 189] width 73 height 272
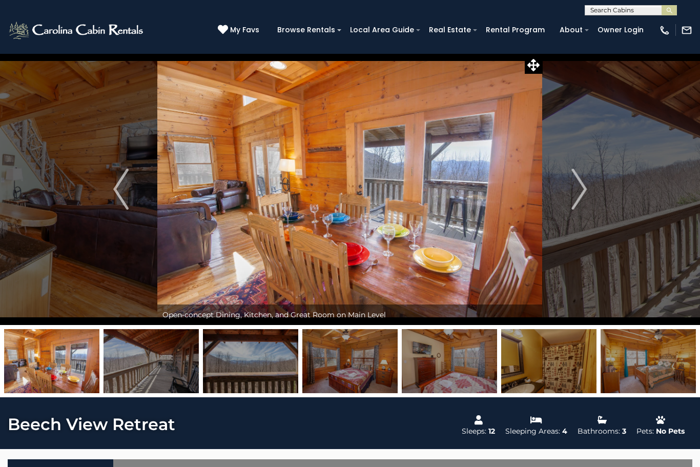
click at [569, 207] on button "Next" at bounding box center [579, 189] width 73 height 272
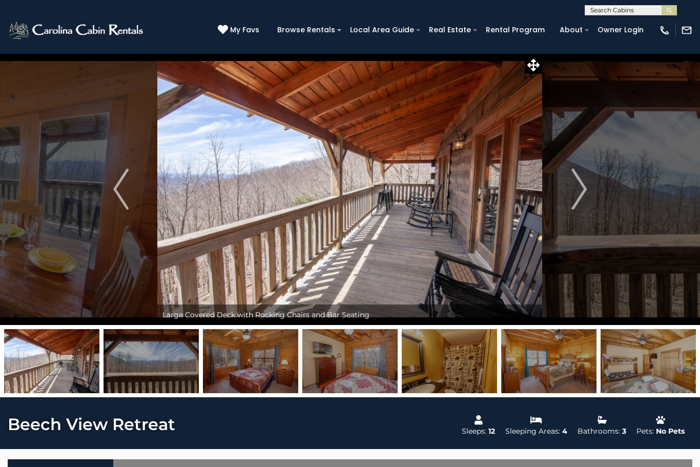
click at [545, 195] on button "Next" at bounding box center [579, 189] width 73 height 272
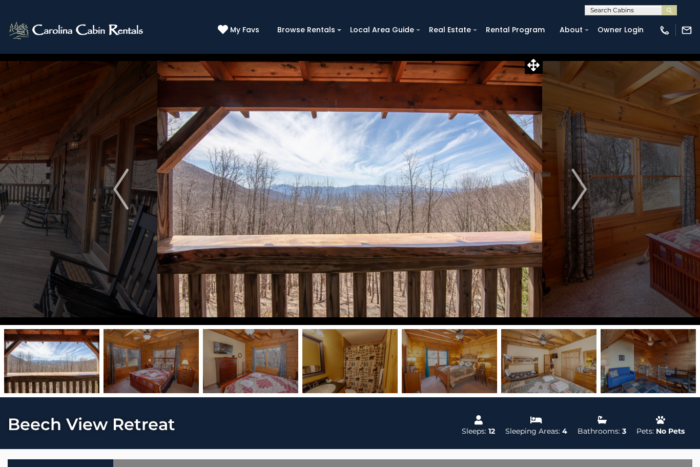
click at [569, 196] on button "Next" at bounding box center [579, 189] width 73 height 272
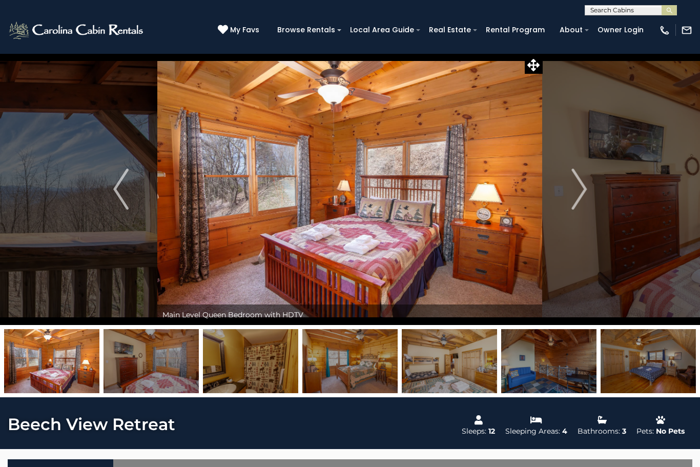
click at [580, 195] on img "Next" at bounding box center [579, 189] width 15 height 41
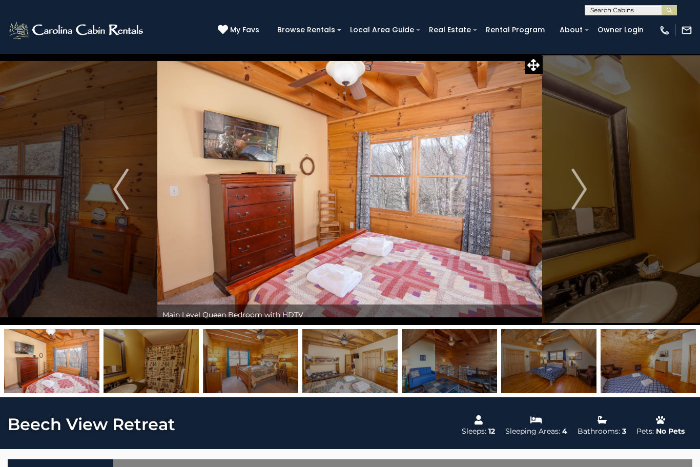
click at [578, 196] on img "Next" at bounding box center [579, 189] width 15 height 41
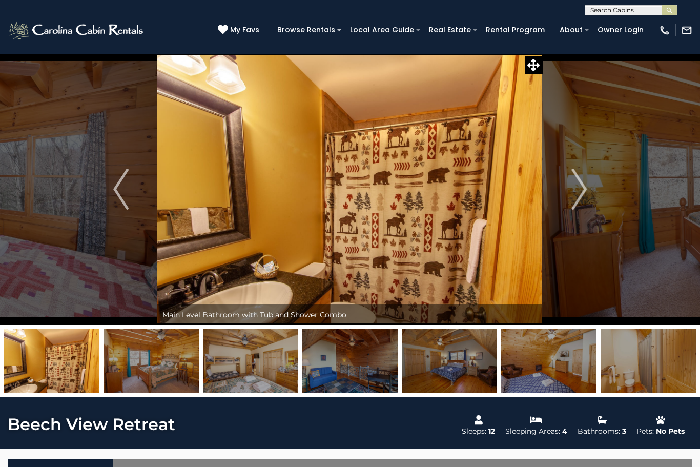
click at [578, 200] on img "Next" at bounding box center [579, 189] width 15 height 41
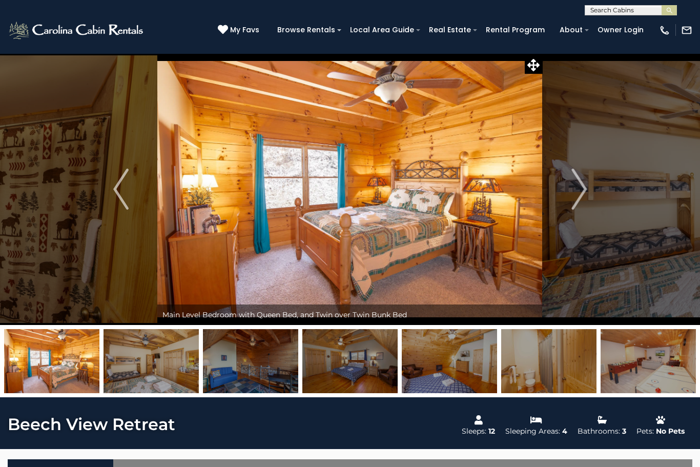
click at [580, 200] on img "Next" at bounding box center [579, 189] width 15 height 41
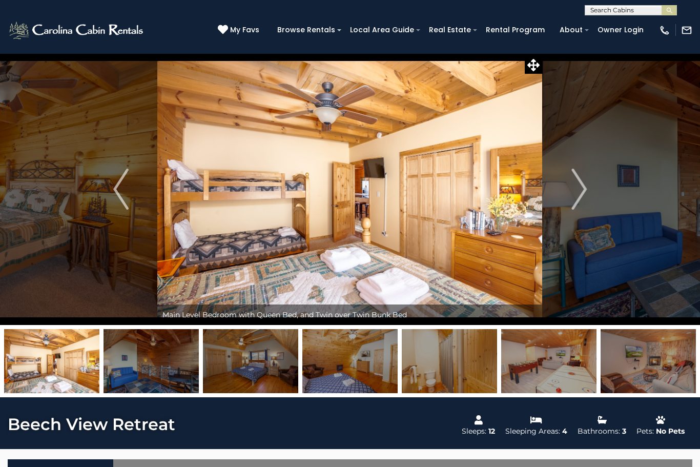
click at [579, 197] on img "Next" at bounding box center [579, 189] width 15 height 41
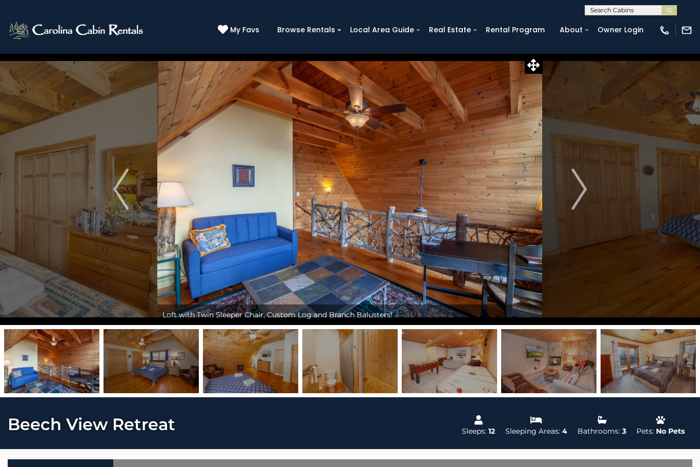
click at [575, 193] on img "Next" at bounding box center [579, 189] width 15 height 41
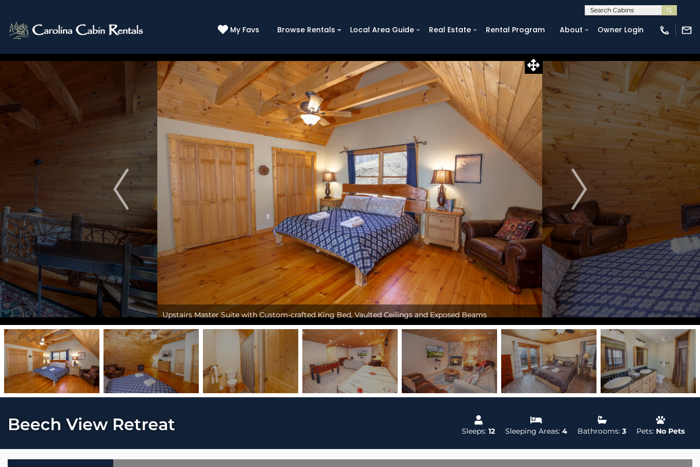
click at [577, 194] on img "Next" at bounding box center [579, 189] width 15 height 41
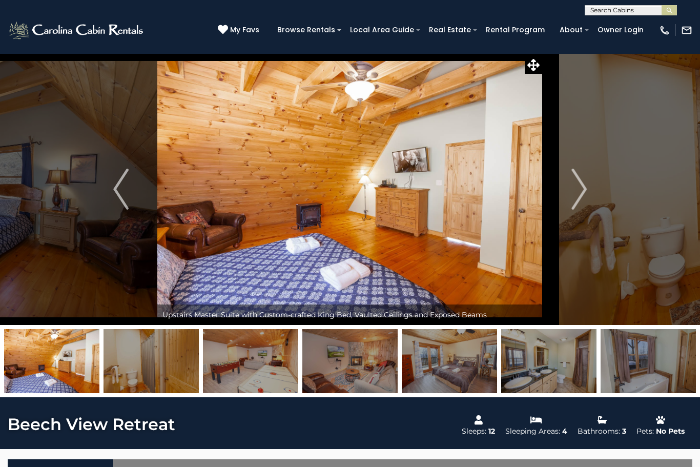
click at [579, 195] on img "Next" at bounding box center [579, 189] width 15 height 41
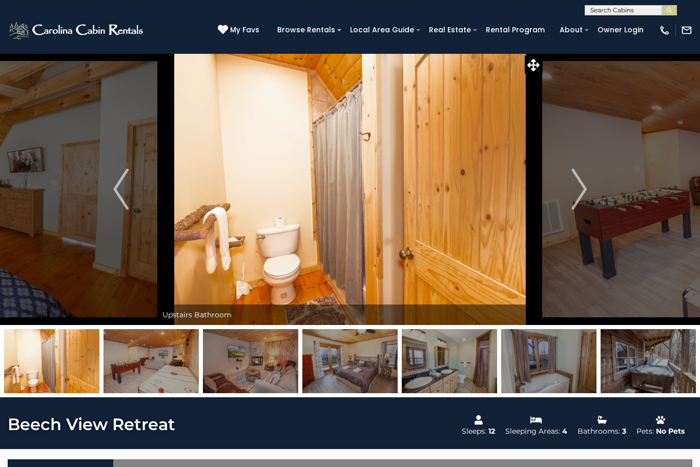
click at [573, 195] on img "Next" at bounding box center [579, 189] width 15 height 41
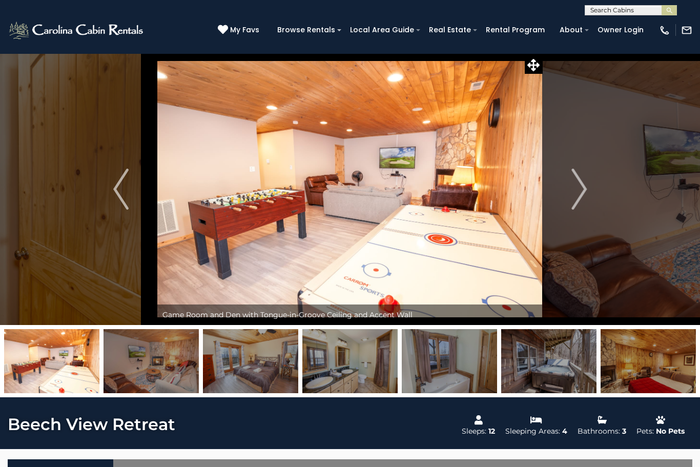
click at [572, 196] on img "Next" at bounding box center [579, 189] width 15 height 41
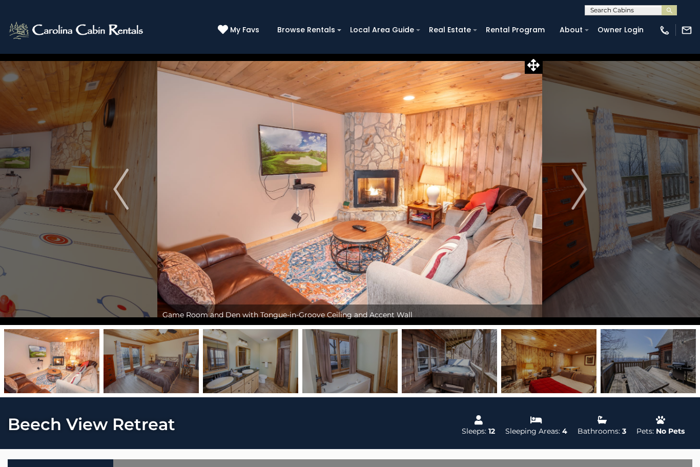
click at [571, 196] on button "Next" at bounding box center [579, 189] width 73 height 272
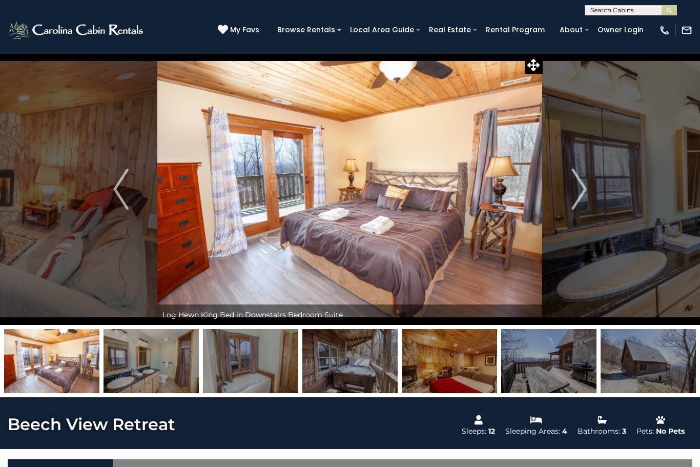
click at [577, 199] on img "Next" at bounding box center [579, 189] width 15 height 41
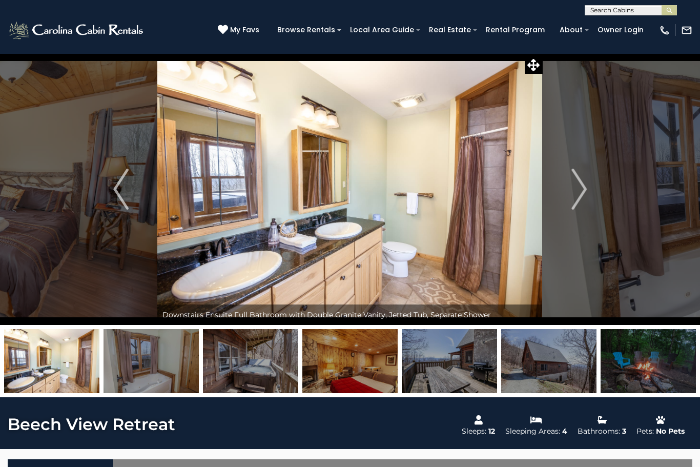
click at [576, 197] on img "Next" at bounding box center [579, 189] width 15 height 41
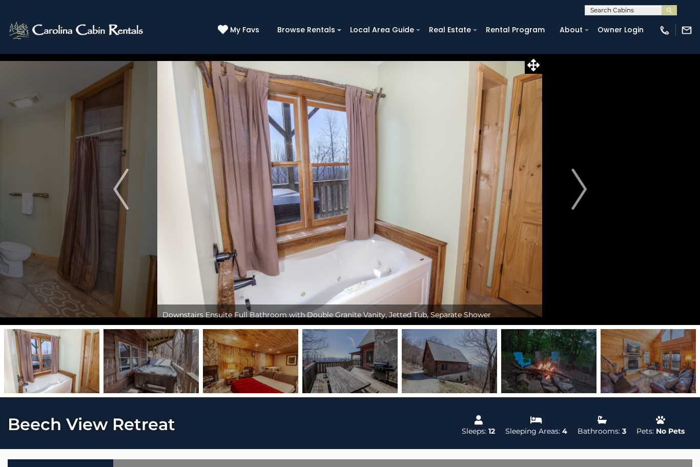
click at [571, 194] on button "Next" at bounding box center [579, 189] width 73 height 272
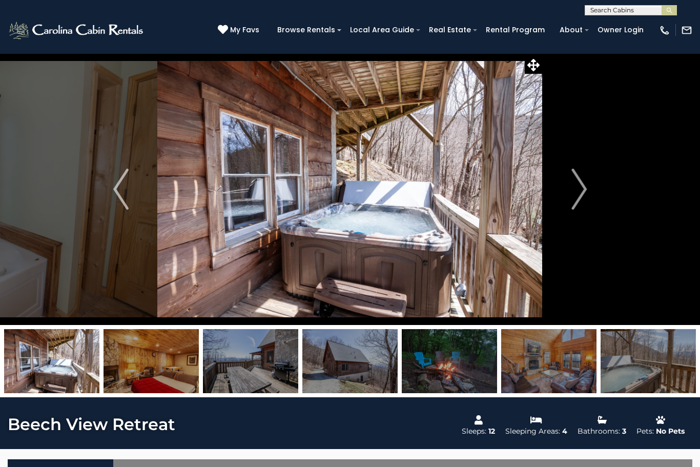
click at [568, 193] on button "Next" at bounding box center [579, 189] width 73 height 272
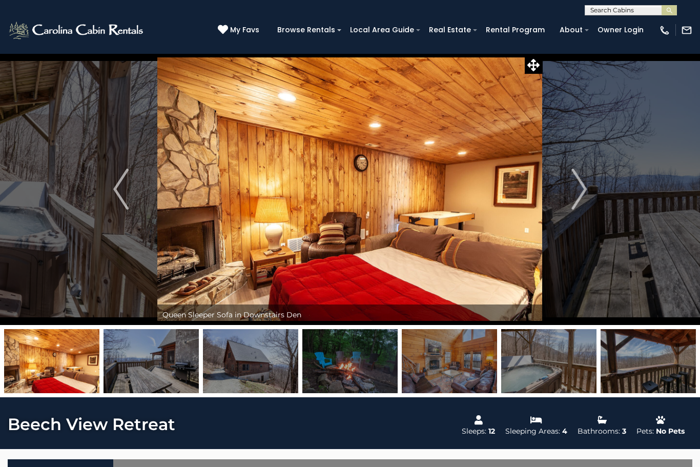
click at [576, 194] on img "Next" at bounding box center [579, 189] width 15 height 41
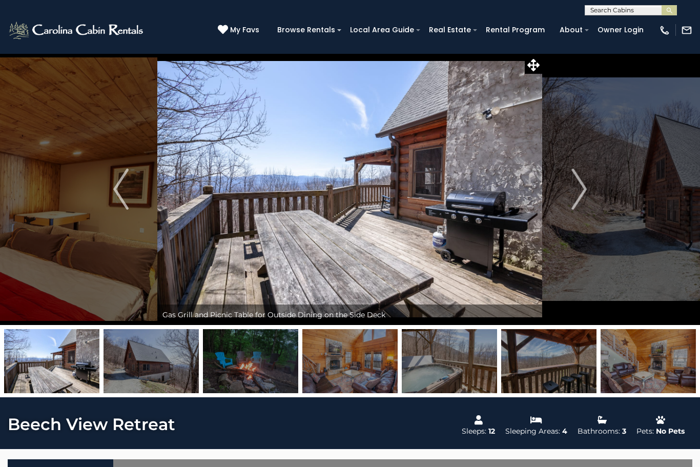
click at [581, 196] on img "Next" at bounding box center [579, 189] width 15 height 41
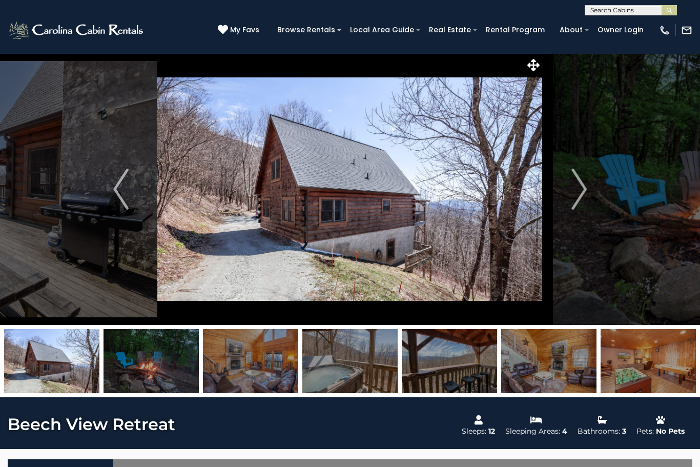
click at [582, 196] on img "Next" at bounding box center [579, 189] width 15 height 41
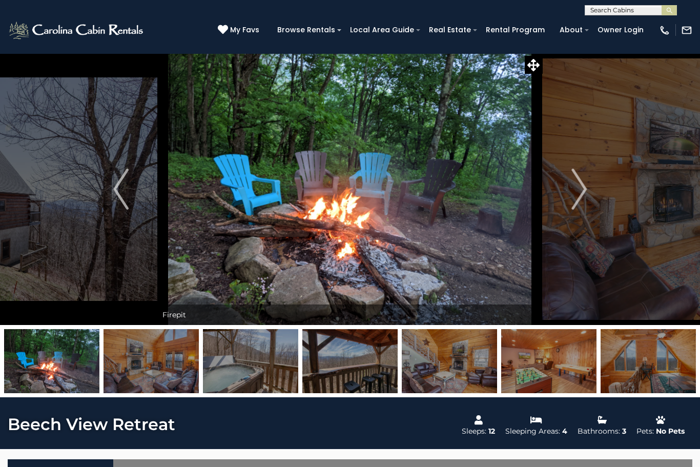
click at [580, 196] on img "Next" at bounding box center [579, 189] width 15 height 41
